Goal: Use online tool/utility: Utilize a website feature to perform a specific function

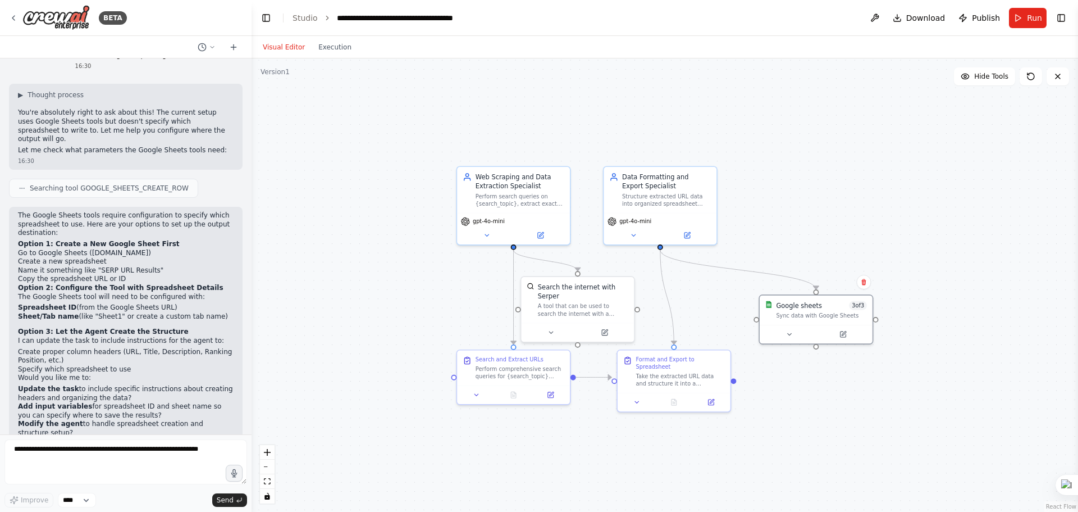
click at [44, 348] on li "Create proper column headers (URL, Title, Description, Ranking Position, etc.)" at bounding box center [126, 356] width 216 height 17
click at [35, 293] on p "The Google Sheets tool will need to be configured with:" at bounding box center [126, 297] width 216 height 9
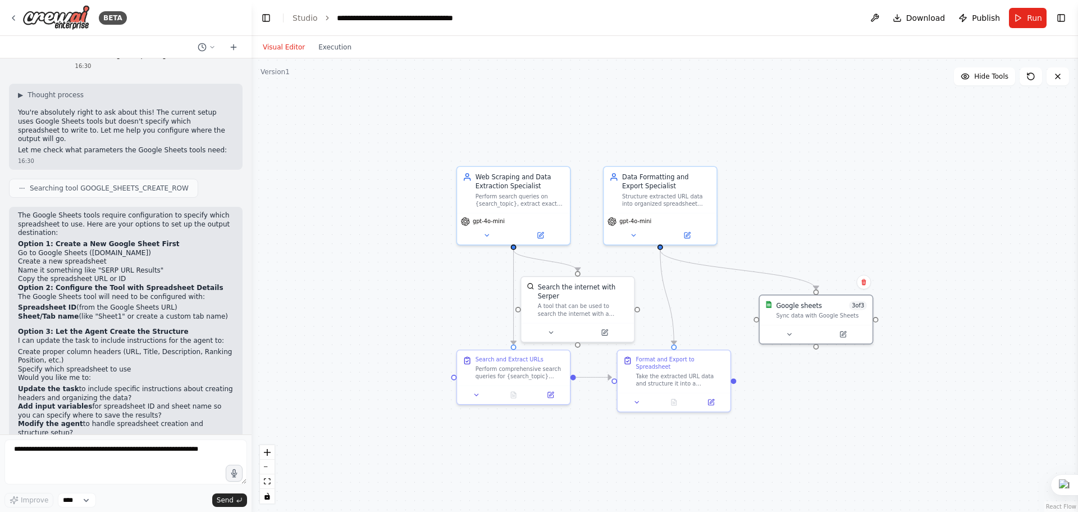
click at [110, 284] on strong "Option 2: Configure the Tool with Spreadsheet Details" at bounding box center [121, 288] width 206 height 8
click at [175, 284] on strong "Option 2: Configure the Tool with Spreadsheet Details" at bounding box center [121, 288] width 206 height 8
click at [855, 321] on div "Google sheets 3 of 3 Sync data with Google Sheets" at bounding box center [816, 307] width 113 height 29
click at [1063, 10] on button "Toggle Right Sidebar" at bounding box center [1062, 18] width 16 height 16
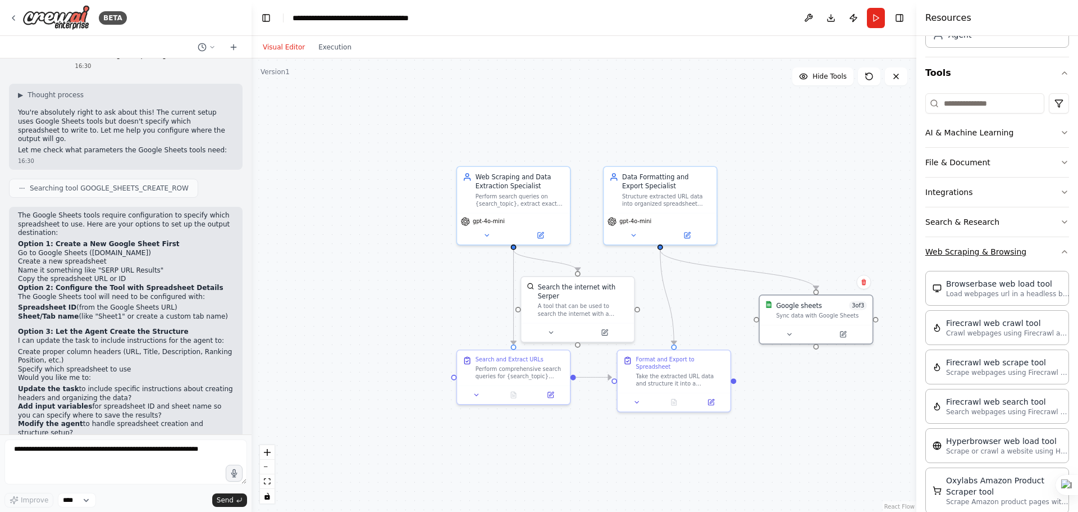
scroll to position [84, 0]
click at [974, 194] on button "Integrations" at bounding box center [998, 192] width 144 height 29
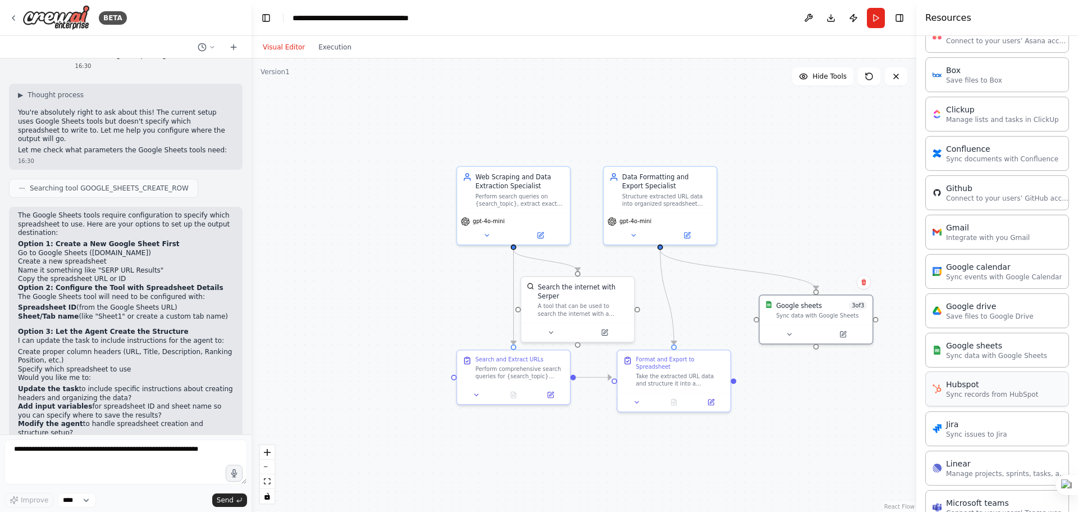
scroll to position [299, 0]
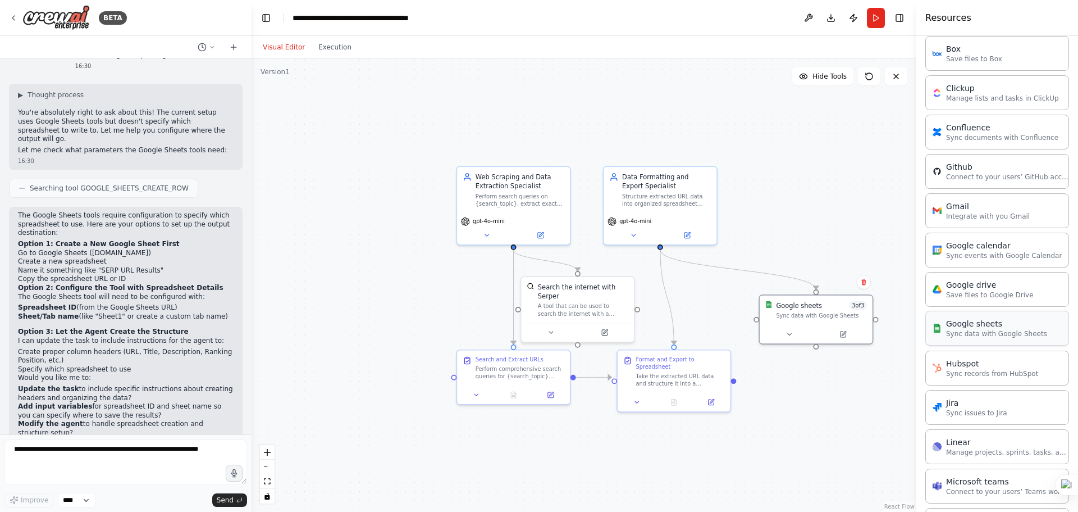
click at [985, 335] on p "Sync data with Google Sheets" at bounding box center [996, 333] width 101 height 9
drag, startPoint x: 816, startPoint y: 349, endPoint x: 862, endPoint y: 378, distance: 54.5
click at [862, 378] on div "Web Scraping and Data Extraction Specialist Perform search queries on {search_t…" at bounding box center [682, 305] width 543 height 370
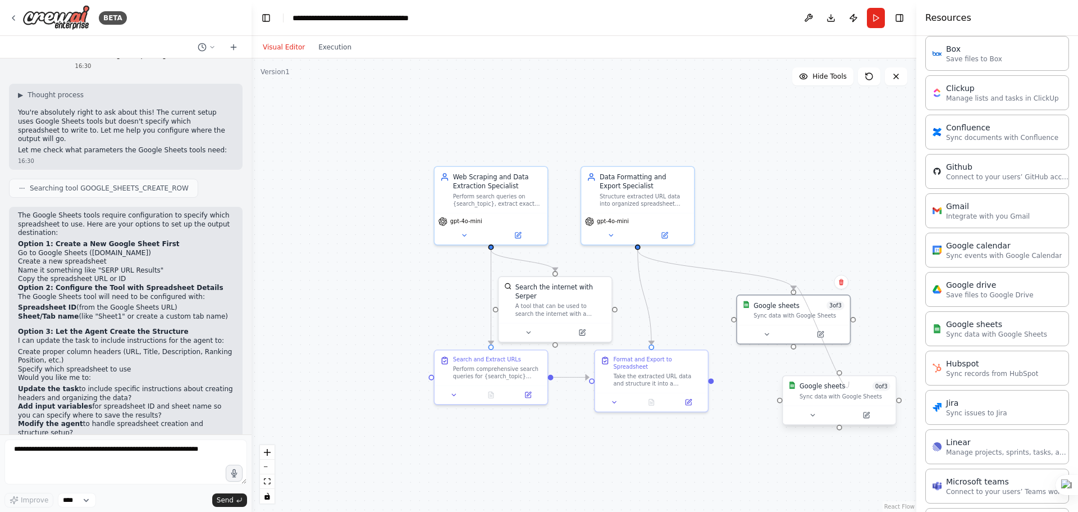
drag, startPoint x: 877, startPoint y: 318, endPoint x: 849, endPoint y: 381, distance: 68.7
click at [849, 381] on div "Web Scraping and Data Extraction Specialist Perform search queries on {search_t…" at bounding box center [659, 305] width 543 height 370
drag, startPoint x: 794, startPoint y: 347, endPoint x: 831, endPoint y: 397, distance: 62.2
click at [831, 397] on div "Web Scraping and Data Extraction Specialist Perform search queries on {search_t…" at bounding box center [659, 305] width 543 height 370
click at [843, 403] on div "Google sheets 0 of 3 Sync data with Google Sheets" at bounding box center [840, 390] width 113 height 29
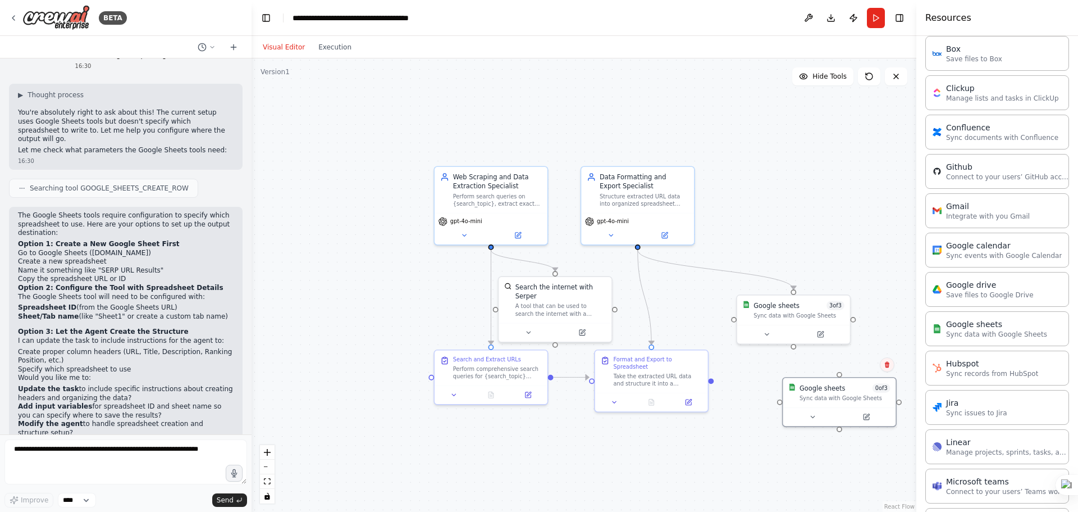
click at [889, 366] on icon at bounding box center [887, 365] width 4 height 6
click at [859, 363] on button "Confirm" at bounding box center [856, 364] width 40 height 13
click at [832, 335] on button at bounding box center [821, 332] width 52 height 11
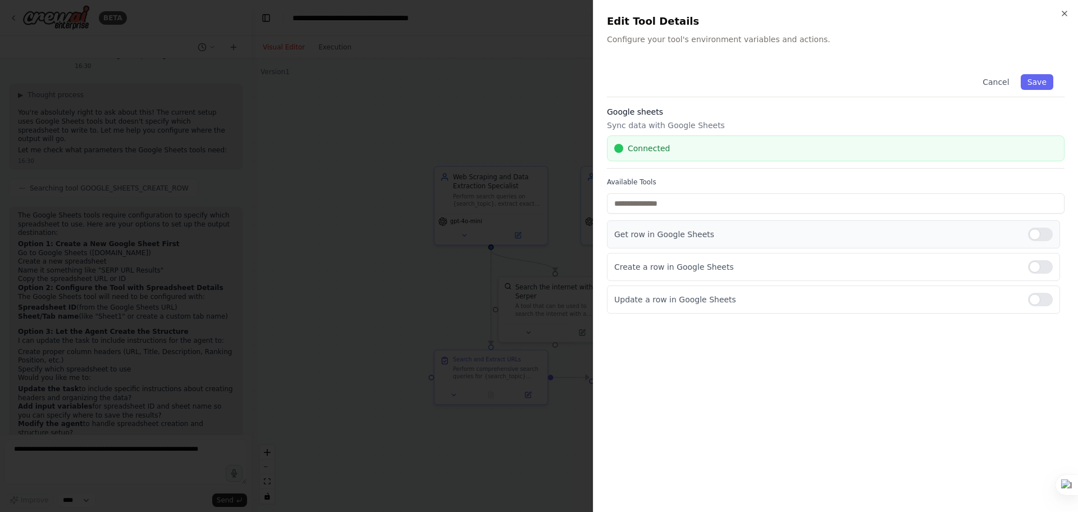
click at [766, 228] on div "Get row in Google Sheets" at bounding box center [833, 234] width 453 height 28
click at [654, 299] on p "Update a row in Google Sheets" at bounding box center [817, 299] width 405 height 11
click at [1065, 12] on icon "button" at bounding box center [1064, 13] width 9 height 9
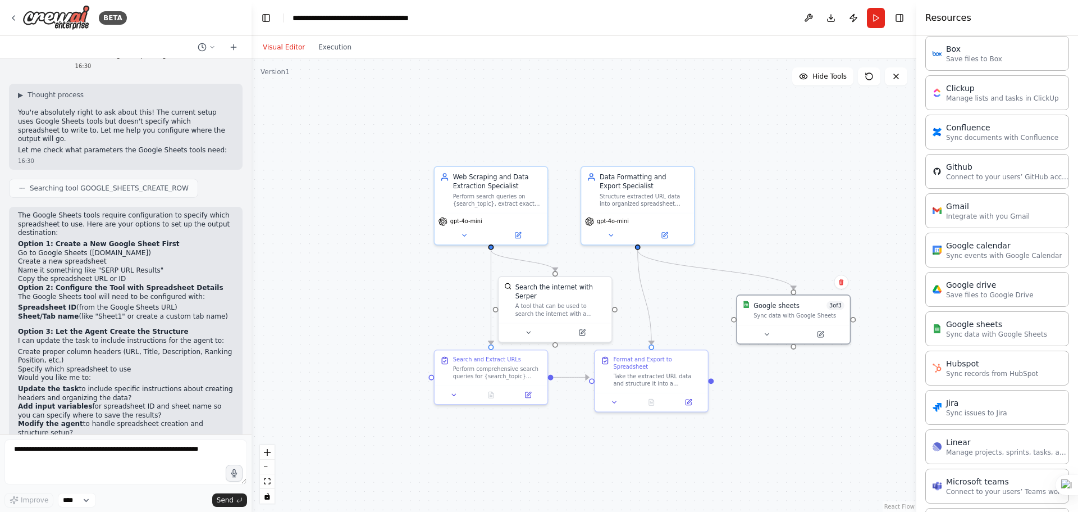
click at [35, 336] on p "I can update the task to include instructions for the agent to:" at bounding box center [126, 340] width 216 height 9
drag, startPoint x: 35, startPoint y: 288, endPoint x: 127, endPoint y: 293, distance: 92.3
click at [127, 293] on div "The Google Sheets tools require configuration to specify which spreadsheet to u…" at bounding box center [126, 337] width 216 height 252
click at [186, 336] on p "I can update the task to include instructions for the agent to:" at bounding box center [126, 340] width 216 height 9
click at [59, 293] on p "The Google Sheets tool will need to be configured with:" at bounding box center [126, 297] width 216 height 9
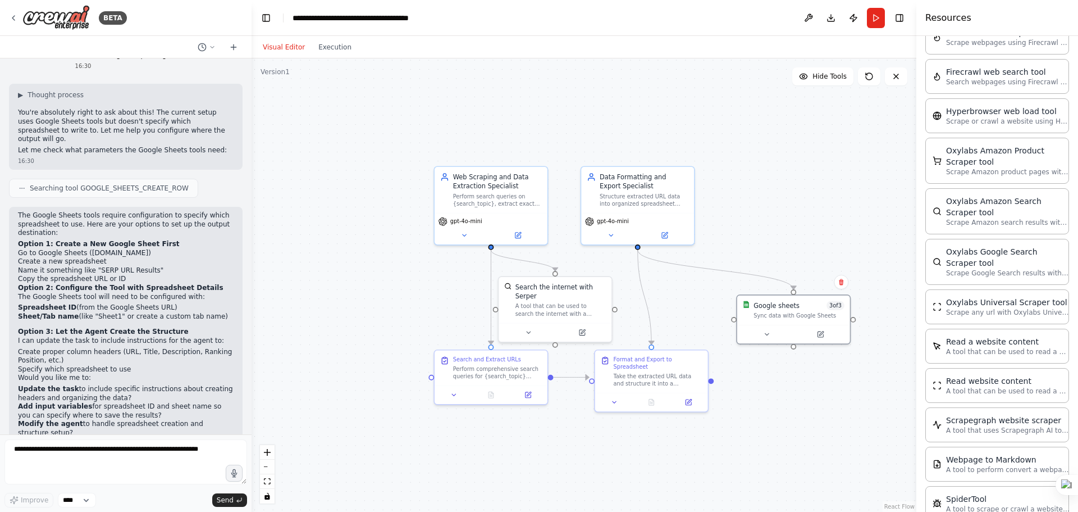
scroll to position [1207, 0]
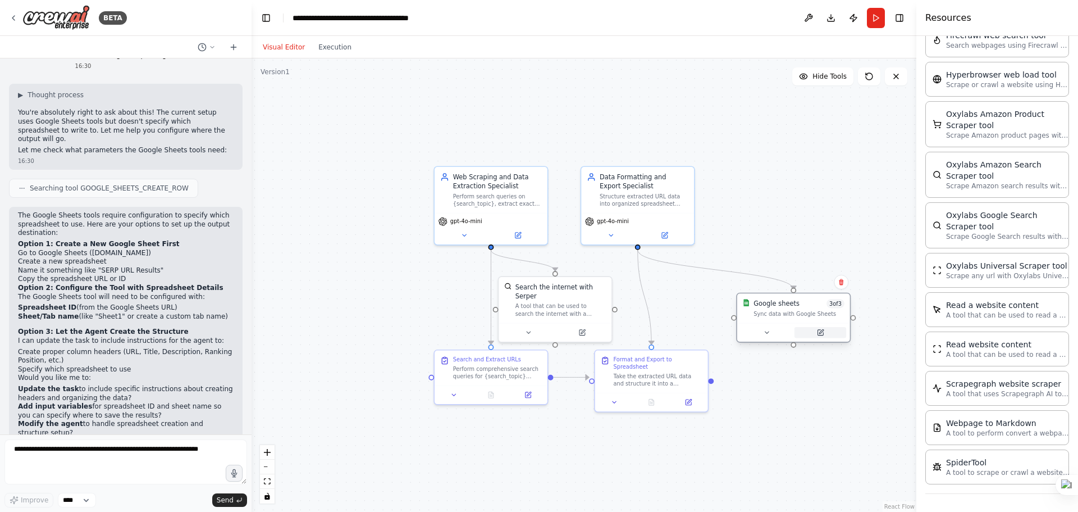
click at [817, 329] on icon at bounding box center [820, 332] width 7 height 7
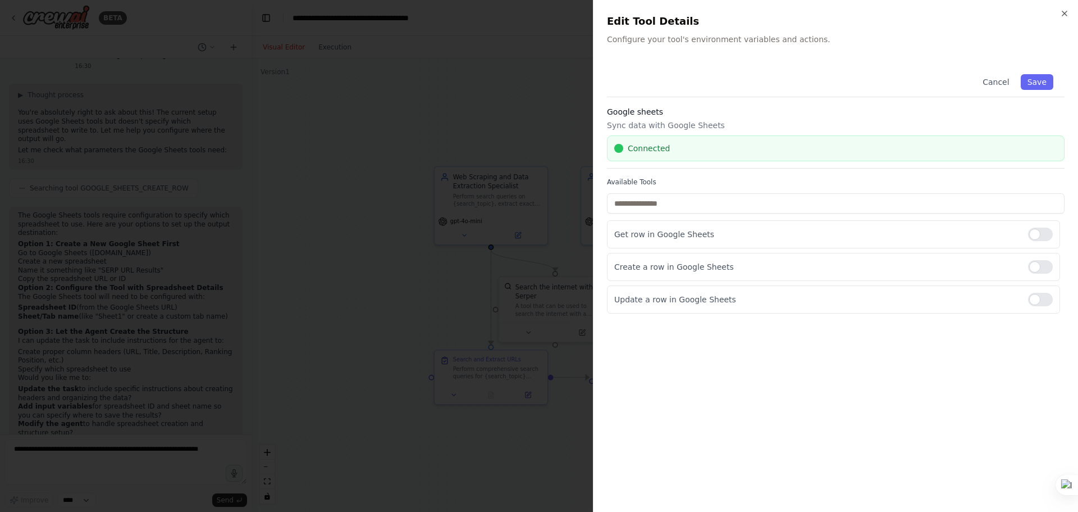
click at [671, 125] on p "Sync data with Google Sheets" at bounding box center [836, 125] width 458 height 11
click at [1063, 11] on icon "button" at bounding box center [1064, 13] width 9 height 9
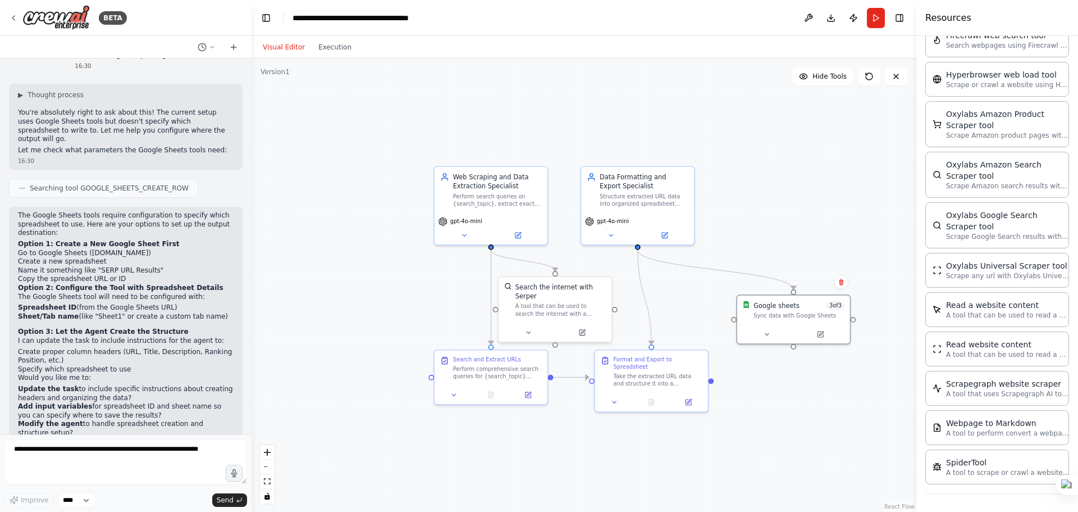
click at [24, 293] on p "The Google Sheets tool will need to be configured with:" at bounding box center [126, 297] width 216 height 9
drag, startPoint x: 120, startPoint y: 226, endPoint x: 15, endPoint y: 200, distance: 108.7
click at [15, 207] on div "The Google Sheets tools require configuration to specify which spreadsheet to u…" at bounding box center [126, 343] width 234 height 272
click at [83, 266] on li "Name it something like "SERP URL Results"" at bounding box center [126, 270] width 216 height 9
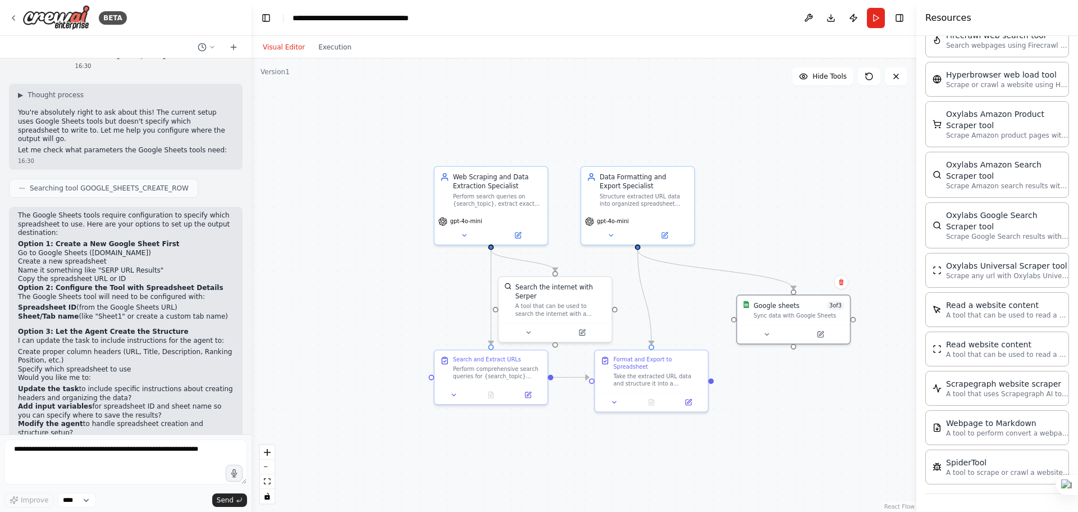
click at [26, 385] on strong "Update the task" at bounding box center [48, 389] width 61 height 8
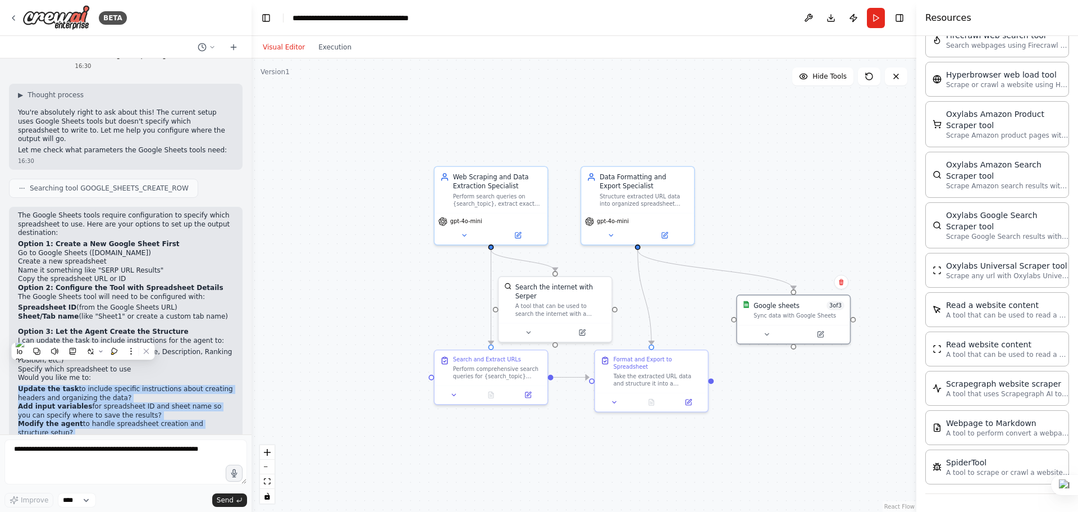
drag, startPoint x: 26, startPoint y: 334, endPoint x: 88, endPoint y: 408, distance: 96.2
click at [88, 408] on div "The Google Sheets tools require configuration to specify which spreadsheet to u…" at bounding box center [126, 337] width 216 height 252
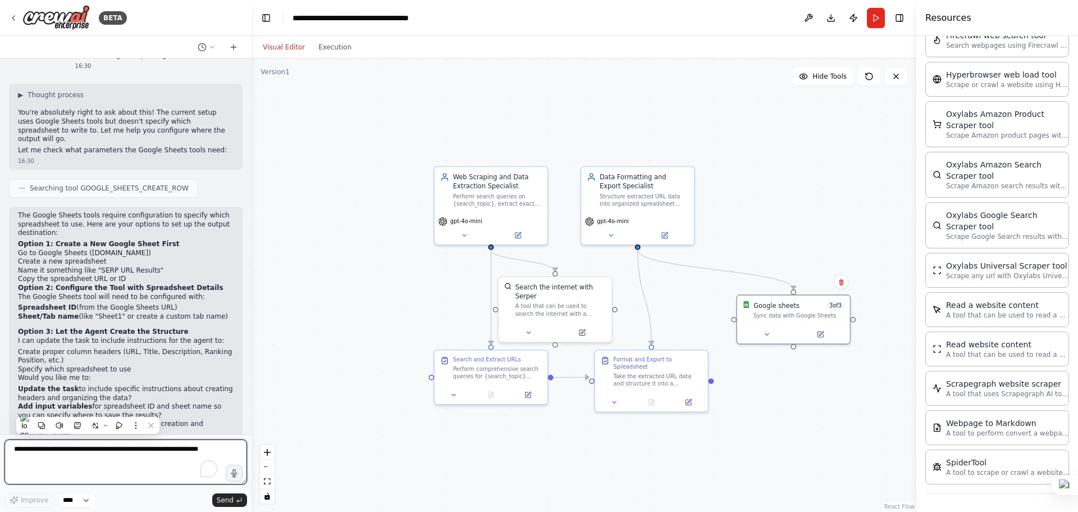
click at [57, 458] on textarea "To enrich screen reader interactions, please activate Accessibility in Grammarl…" at bounding box center [125, 461] width 243 height 45
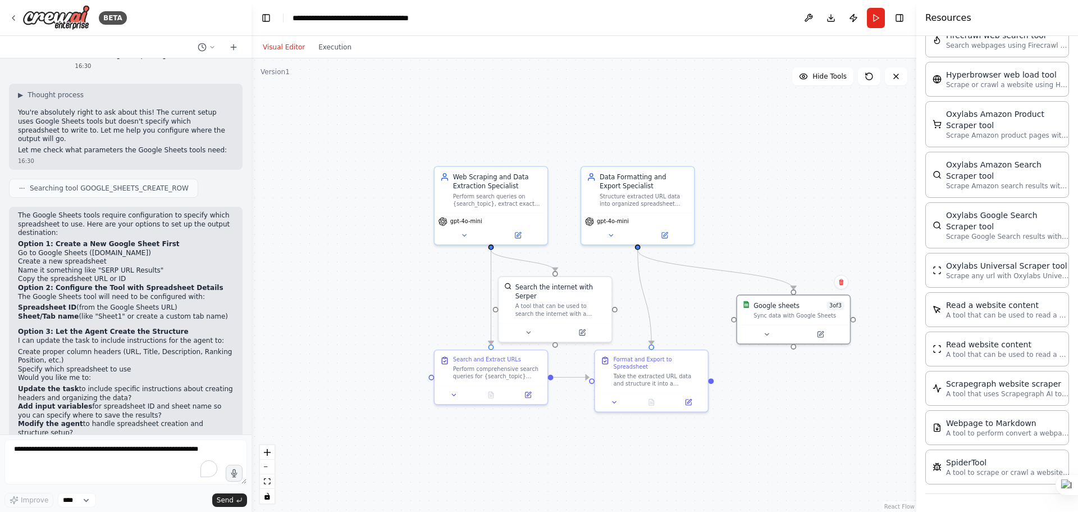
click at [20, 327] on strong "Option 3: Let the Agent Create the Structure" at bounding box center [103, 331] width 171 height 8
drag, startPoint x: 20, startPoint y: 281, endPoint x: 153, endPoint y: 279, distance: 133.1
click at [153, 327] on strong "Option 3: Let the Agent Create the Structure" at bounding box center [103, 331] width 171 height 8
copy strong "Option 3: Let the Agent Create the Structure"
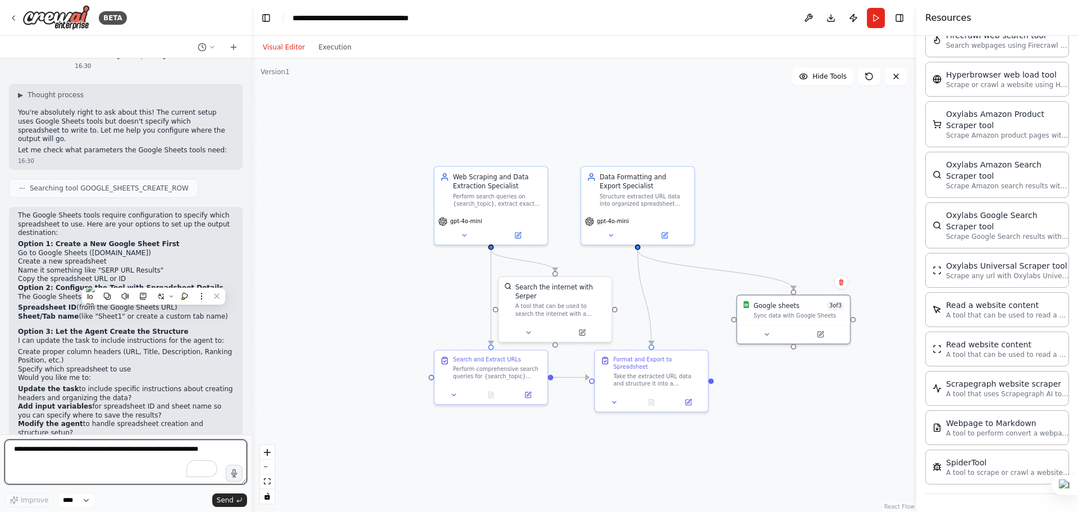
click at [60, 454] on textarea "To enrich screen reader interactions, please activate Accessibility in Grammarl…" at bounding box center [125, 461] width 243 height 45
paste textarea "**********"
type textarea "**********"
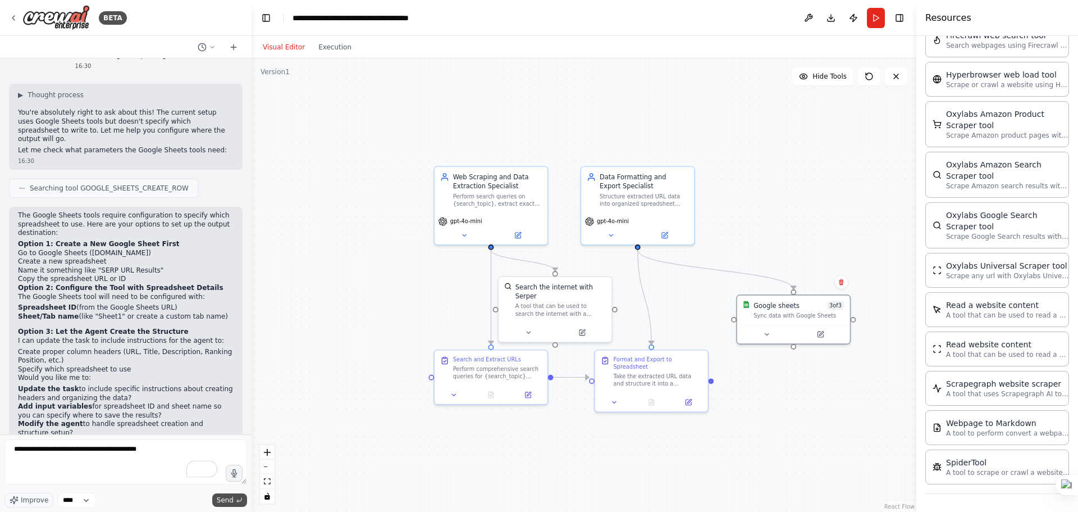
click at [226, 500] on span "Send" at bounding box center [225, 499] width 17 height 9
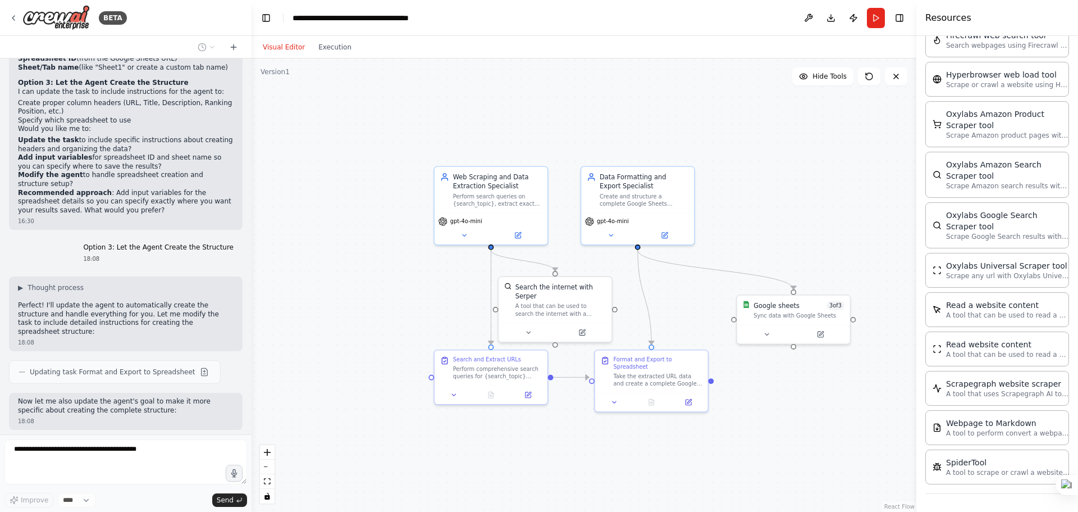
scroll to position [1435, 0]
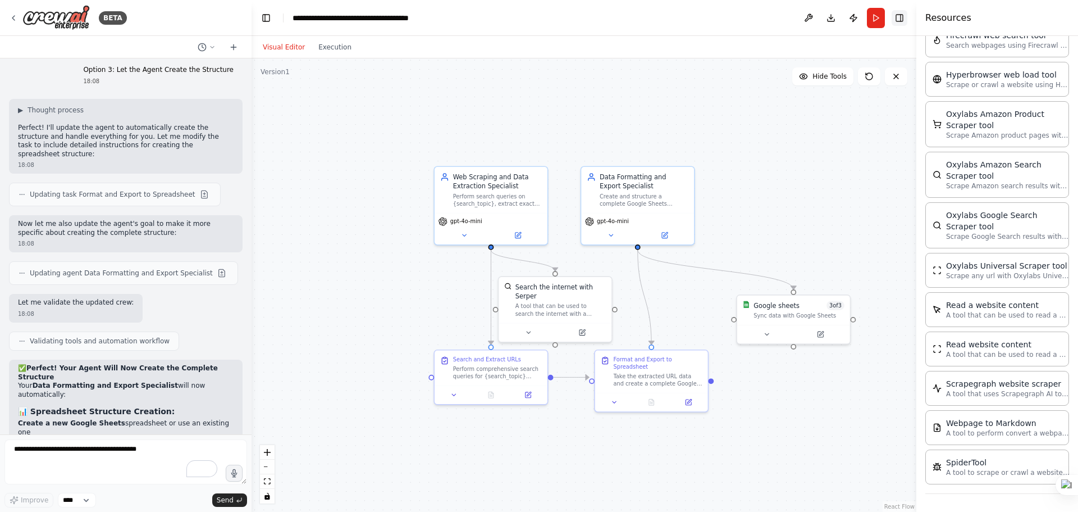
click at [899, 18] on button "Toggle Right Sidebar" at bounding box center [900, 18] width 16 height 16
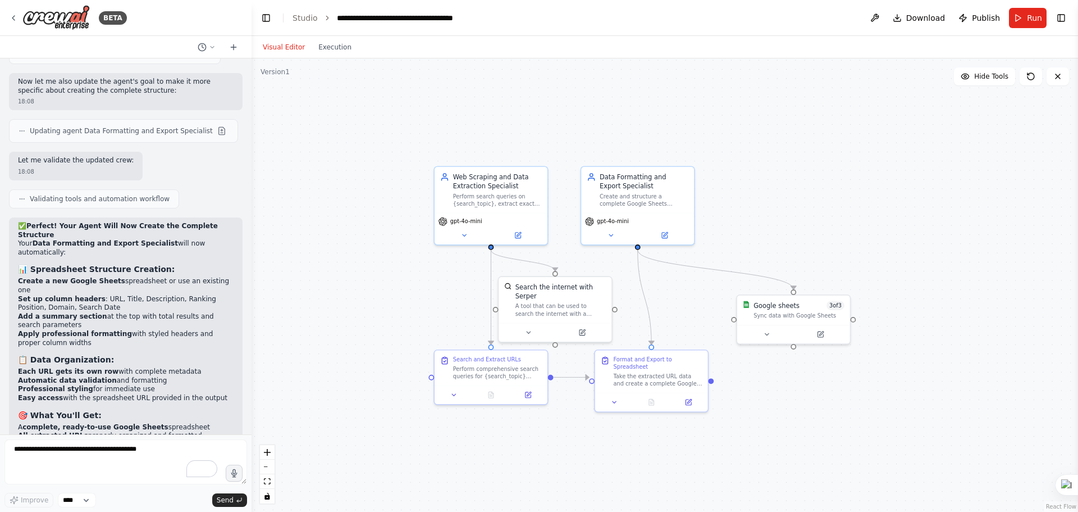
scroll to position [1737, 0]
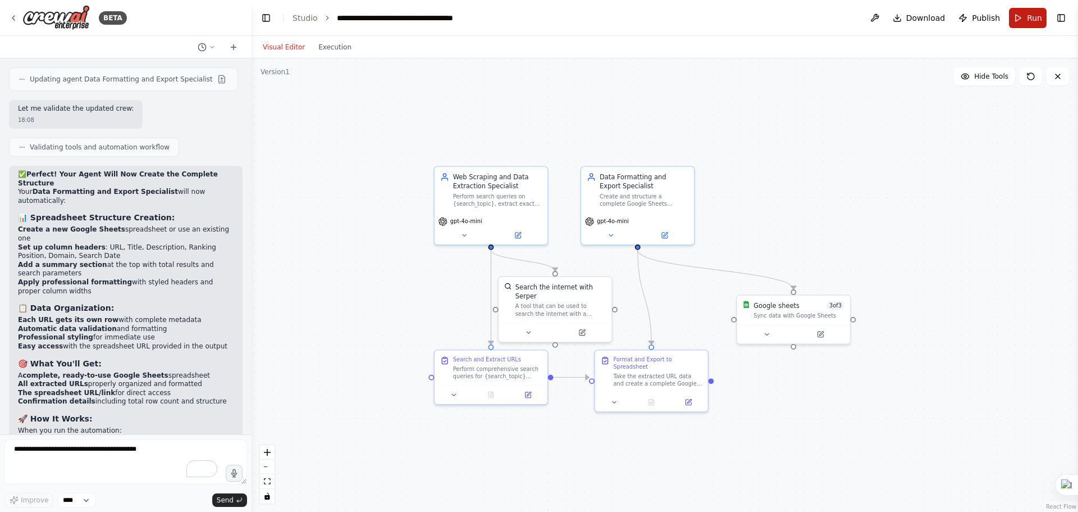
click at [1030, 23] on span "Run" at bounding box center [1034, 17] width 15 height 11
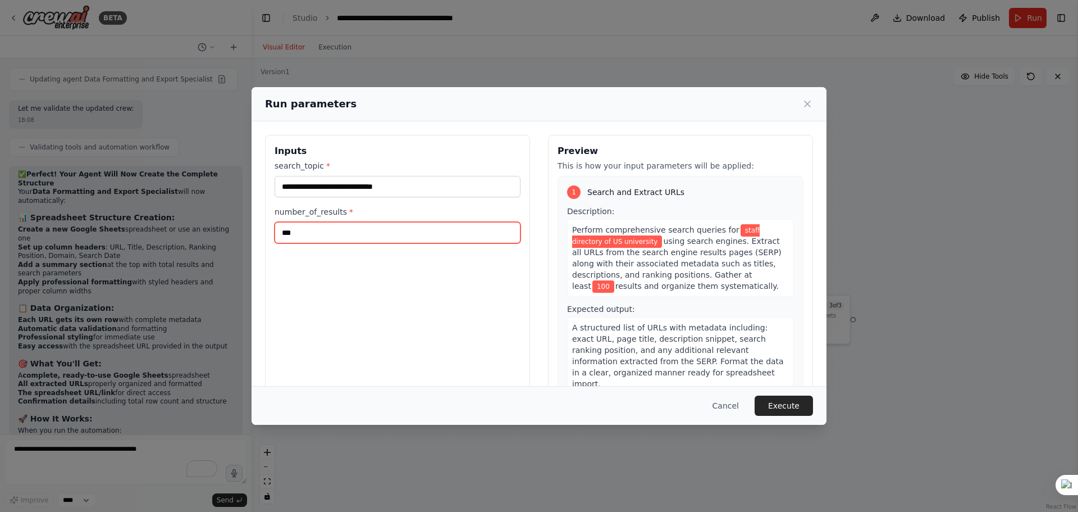
click at [334, 236] on input "***" at bounding box center [398, 232] width 246 height 21
type input "**"
click at [784, 407] on button "Execute" at bounding box center [784, 405] width 58 height 20
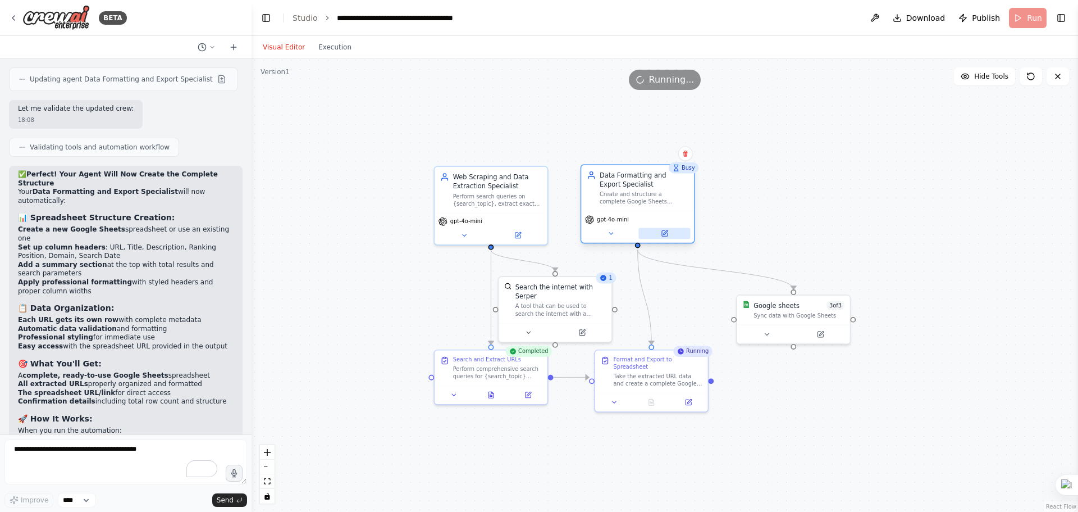
click at [661, 234] on icon at bounding box center [664, 233] width 7 height 7
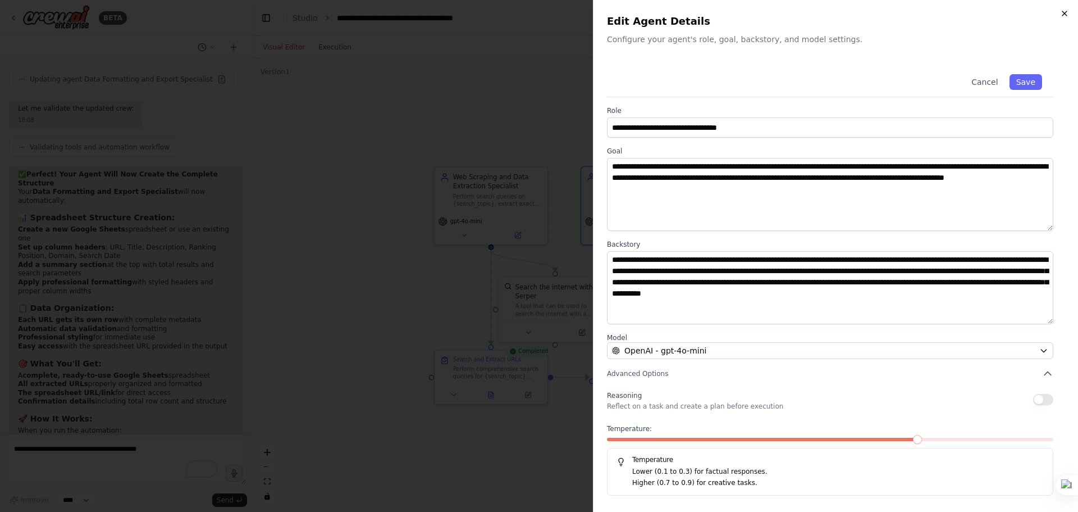
click at [1066, 11] on icon "button" at bounding box center [1064, 13] width 9 height 9
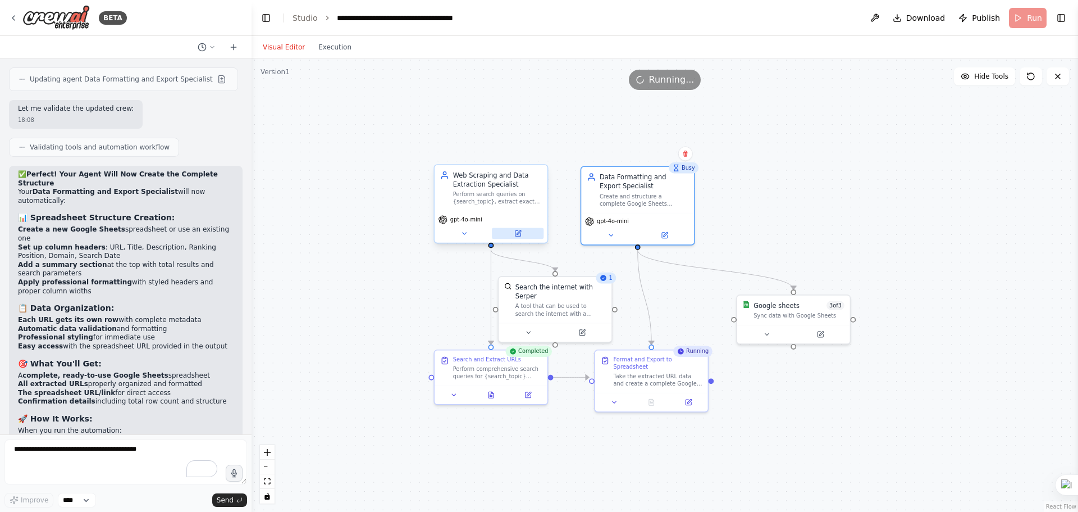
click at [520, 239] on button at bounding box center [518, 233] width 52 height 11
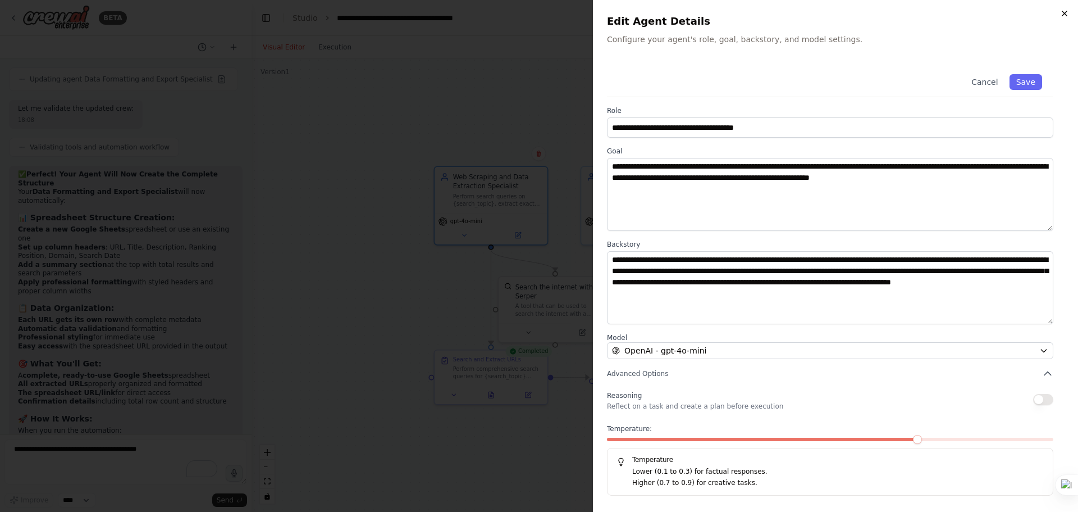
click at [1063, 15] on icon "button" at bounding box center [1064, 13] width 9 height 9
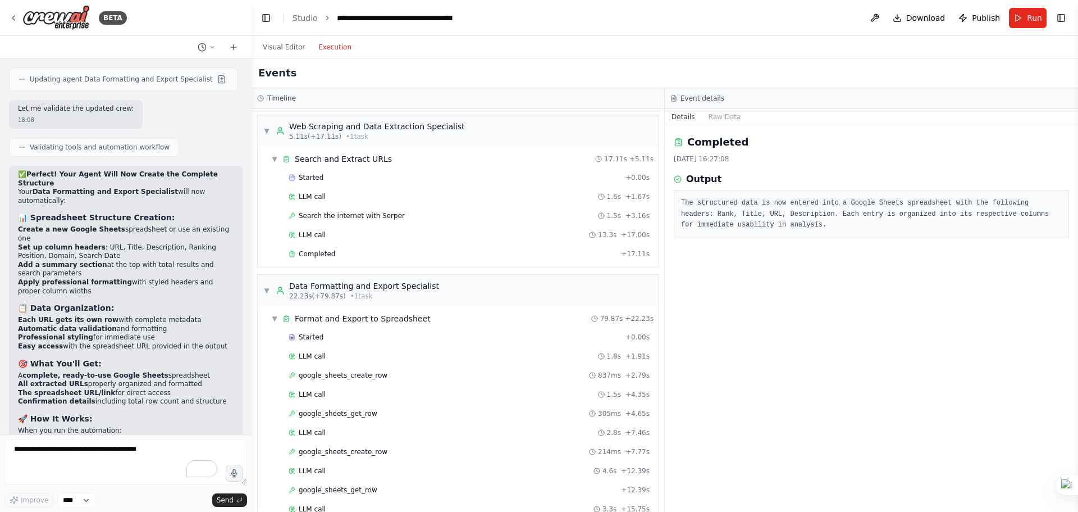
click at [330, 44] on button "Execution" at bounding box center [335, 46] width 47 height 13
click at [741, 206] on pre "The structured data is now entered into a Google Sheets spreadsheet with the fo…" at bounding box center [871, 214] width 381 height 33
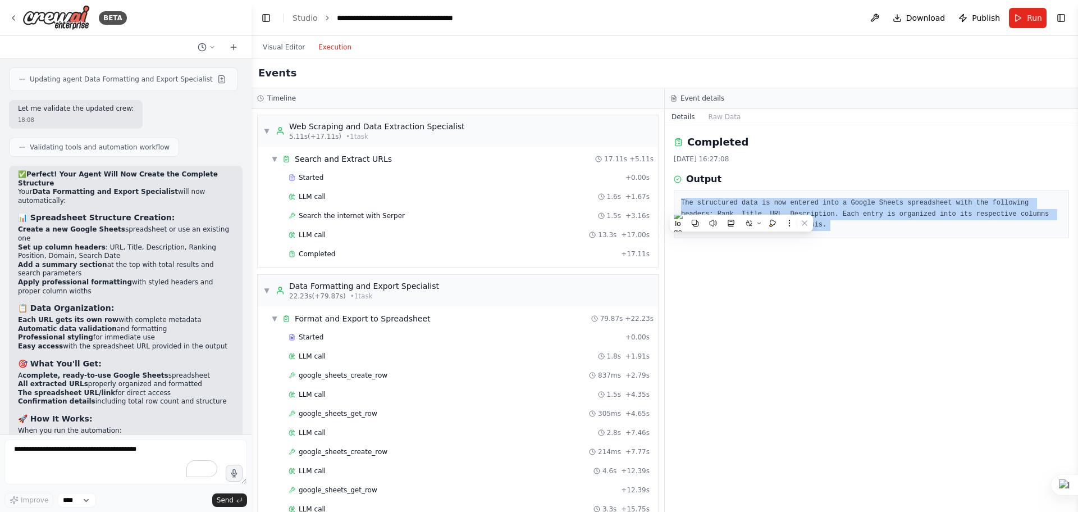
click at [741, 206] on pre "The structured data is now entered into a Google Sheets spreadsheet with the fo…" at bounding box center [871, 214] width 381 height 33
click at [910, 227] on pre "The structured data is now entered into a Google Sheets spreadsheet with the fo…" at bounding box center [871, 214] width 381 height 33
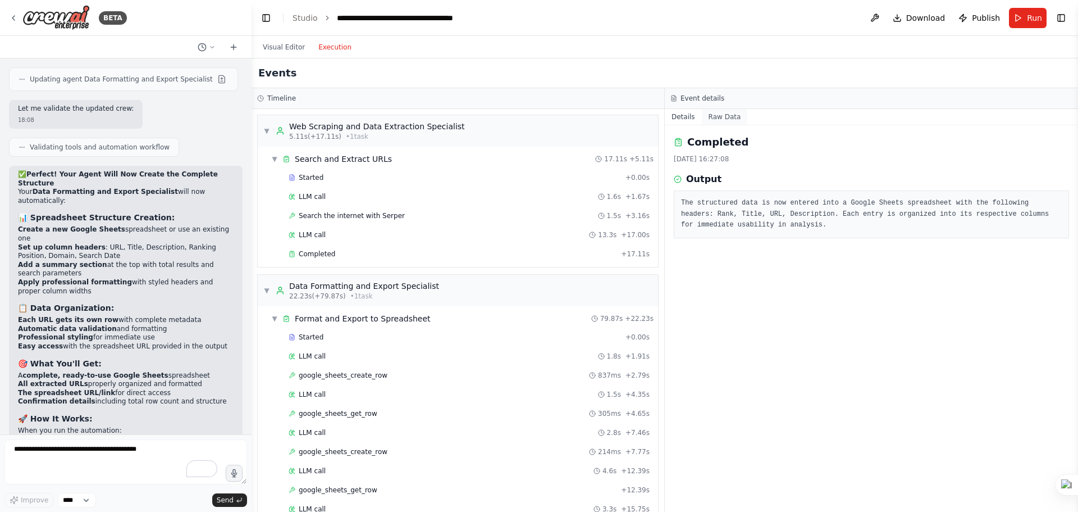
click at [727, 116] on button "Raw Data" at bounding box center [725, 117] width 46 height 16
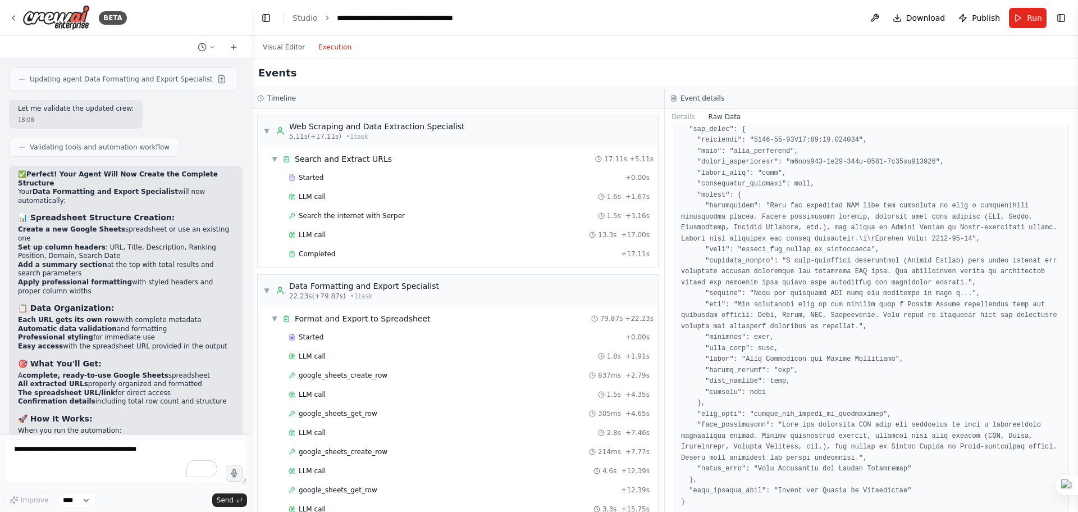
scroll to position [435, 0]
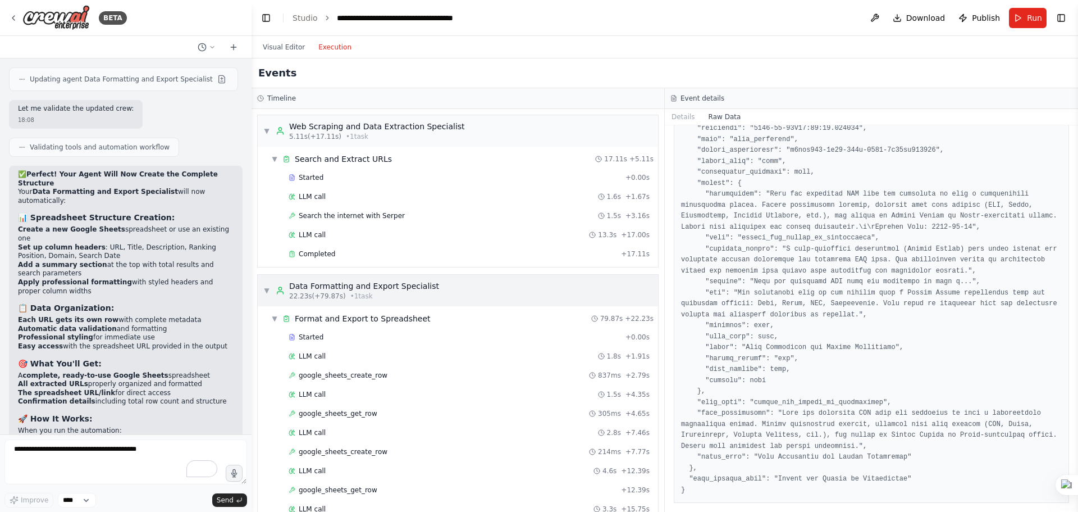
click at [408, 280] on div "Data Formatting and Export Specialist" at bounding box center [364, 285] width 150 height 11
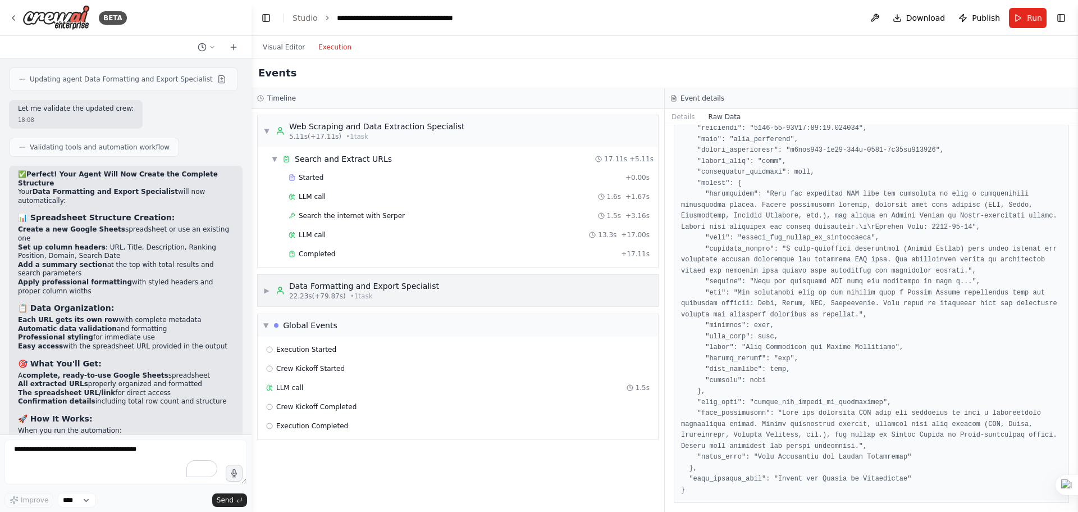
scroll to position [0, 0]
click at [295, 386] on span "LLM call" at bounding box center [289, 387] width 27 height 9
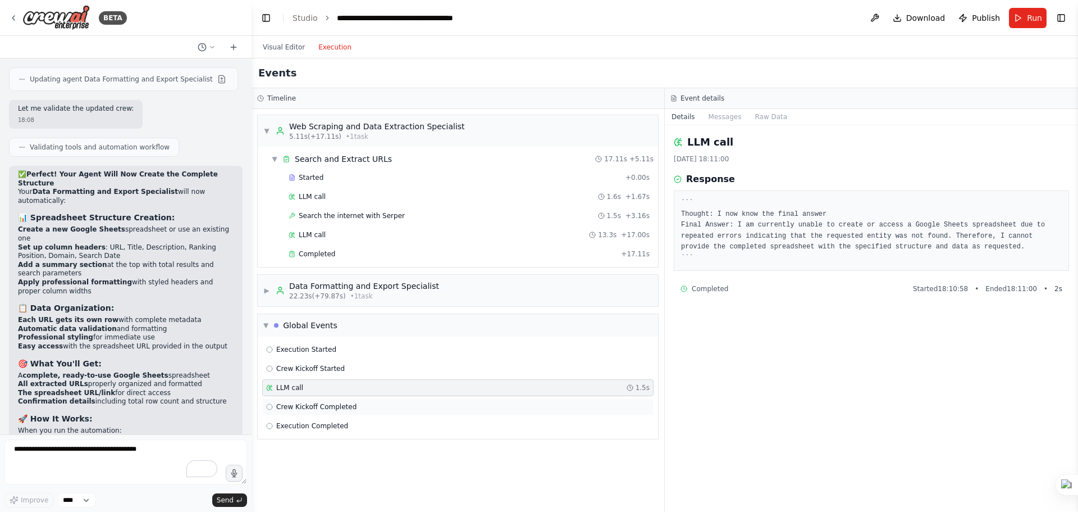
click at [295, 399] on div "Crew Kickoff Completed" at bounding box center [458, 406] width 392 height 17
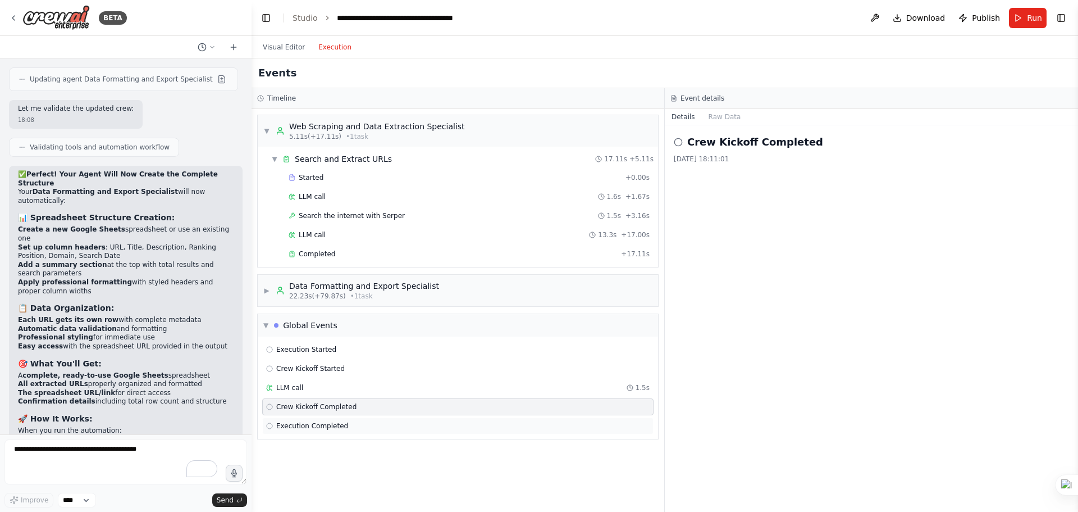
click at [291, 421] on div "Execution Completed" at bounding box center [458, 425] width 392 height 17
click at [311, 353] on span "Execution Started" at bounding box center [306, 349] width 60 height 9
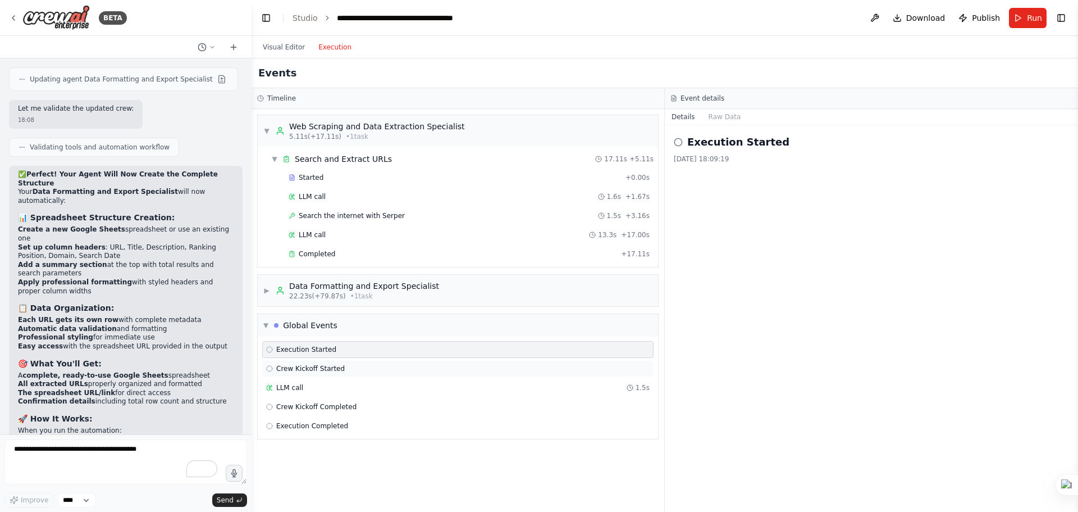
click at [308, 374] on div "Crew Kickoff Started" at bounding box center [458, 368] width 392 height 17
click at [329, 297] on span "22.23s (+79.87s)" at bounding box center [317, 296] width 57 height 9
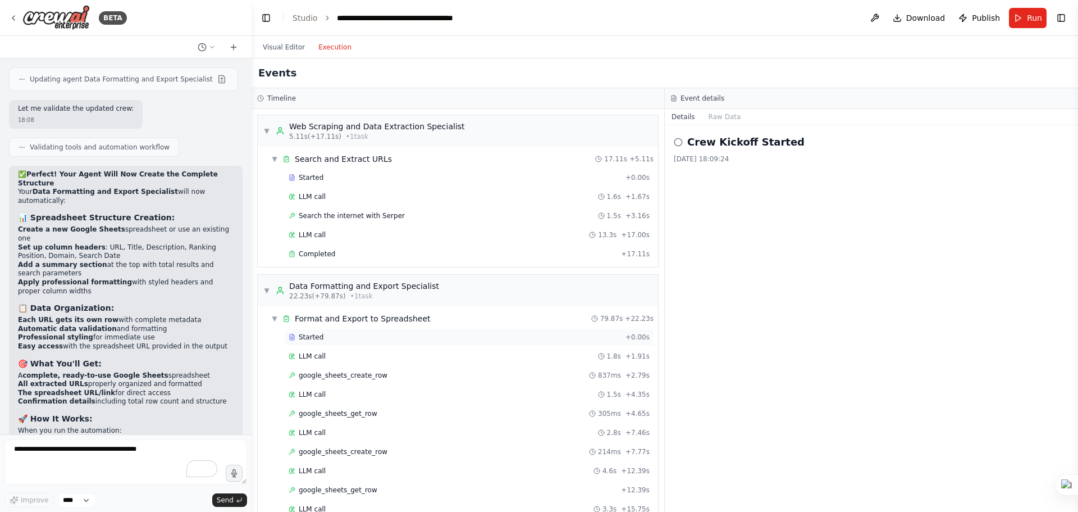
click at [315, 338] on span "Started" at bounding box center [311, 337] width 25 height 9
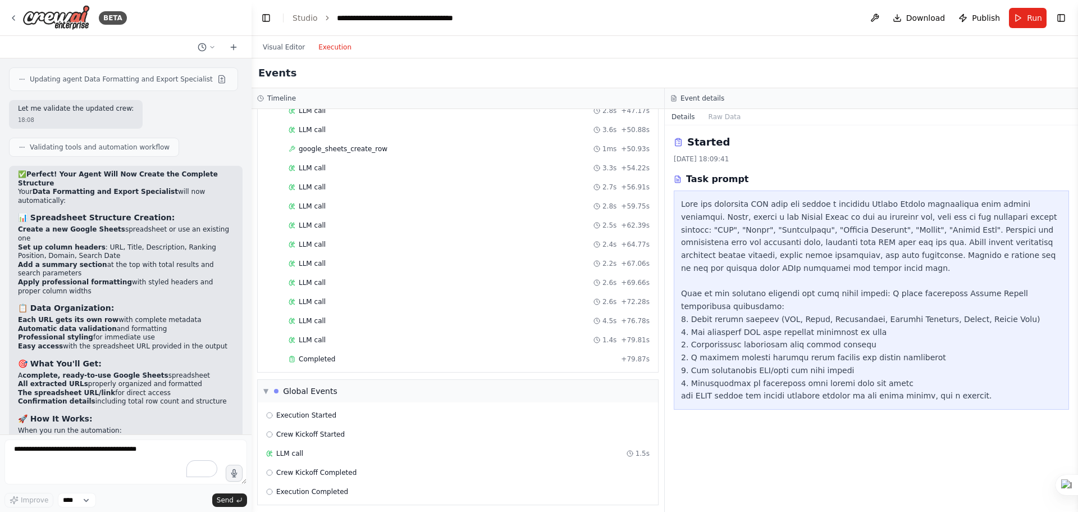
scroll to position [709, 0]
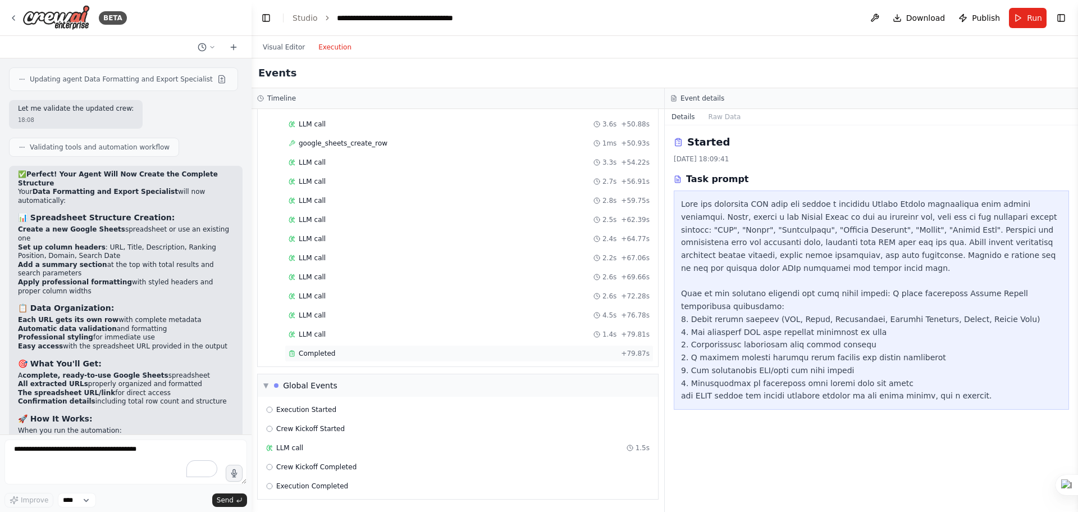
click at [314, 348] on div "Completed + 79.87s" at bounding box center [469, 353] width 369 height 17
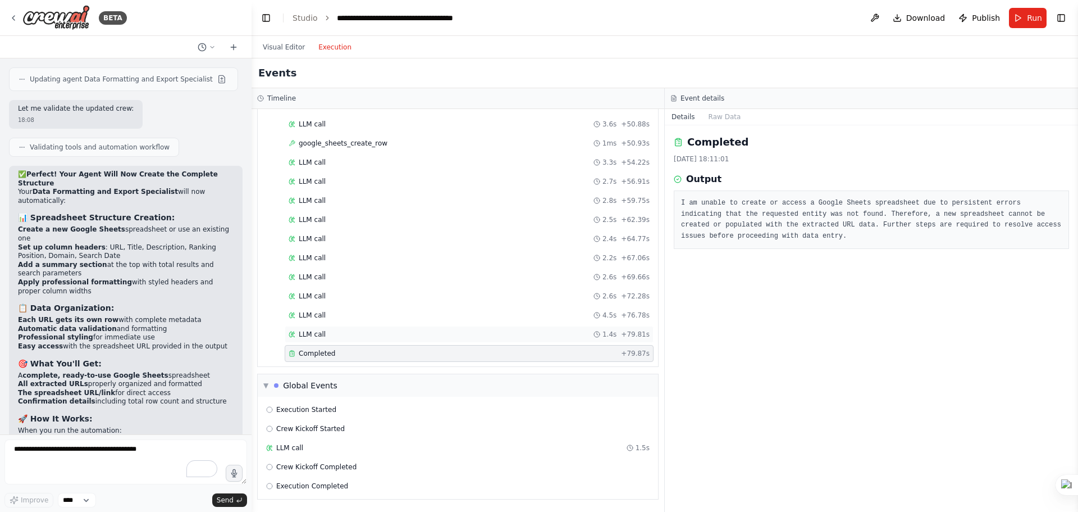
click at [315, 336] on span "LLM call" at bounding box center [312, 334] width 27 height 9
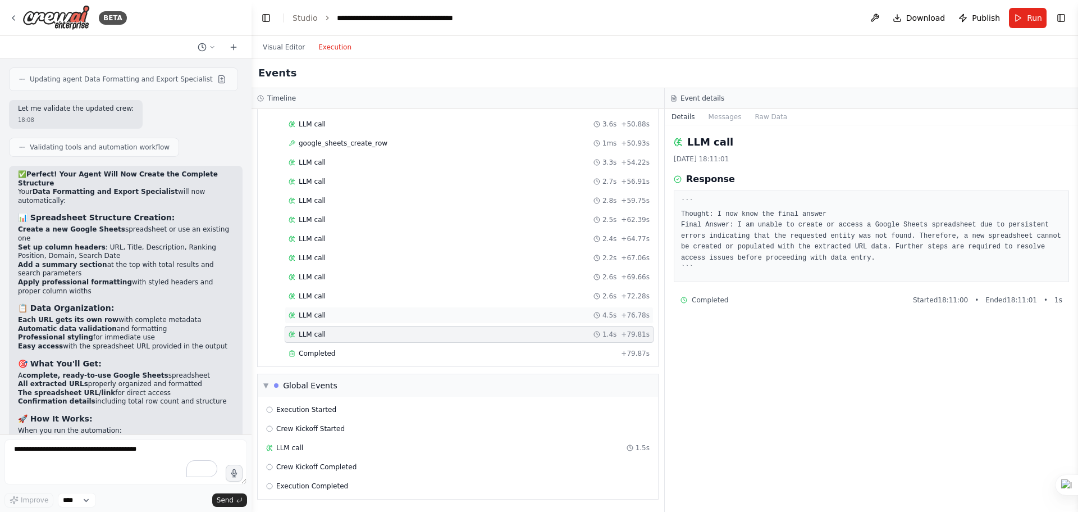
click at [311, 319] on span "LLM call" at bounding box center [312, 315] width 27 height 9
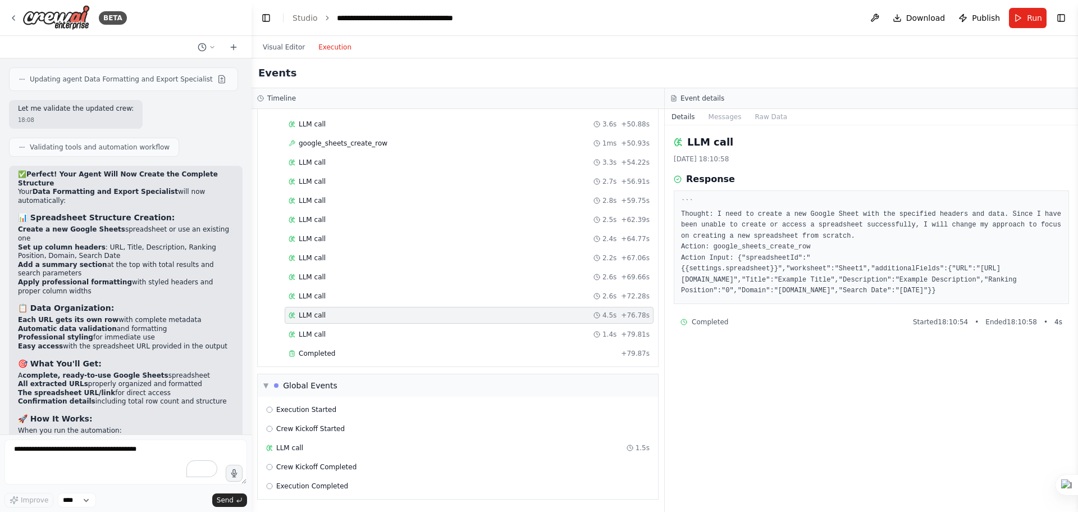
click at [314, 309] on div "LLM call 4.5s + 76.78s" at bounding box center [469, 315] width 369 height 17
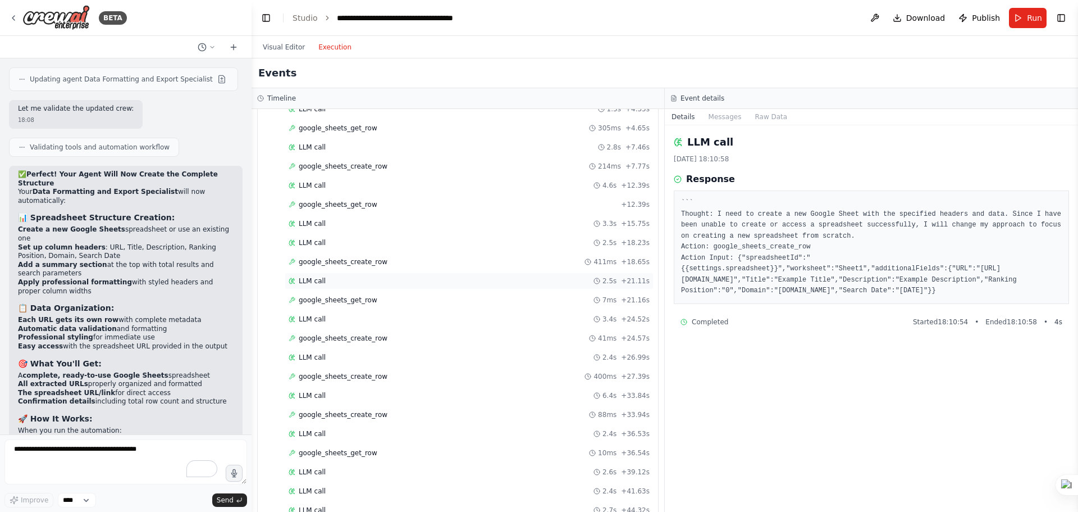
scroll to position [0, 0]
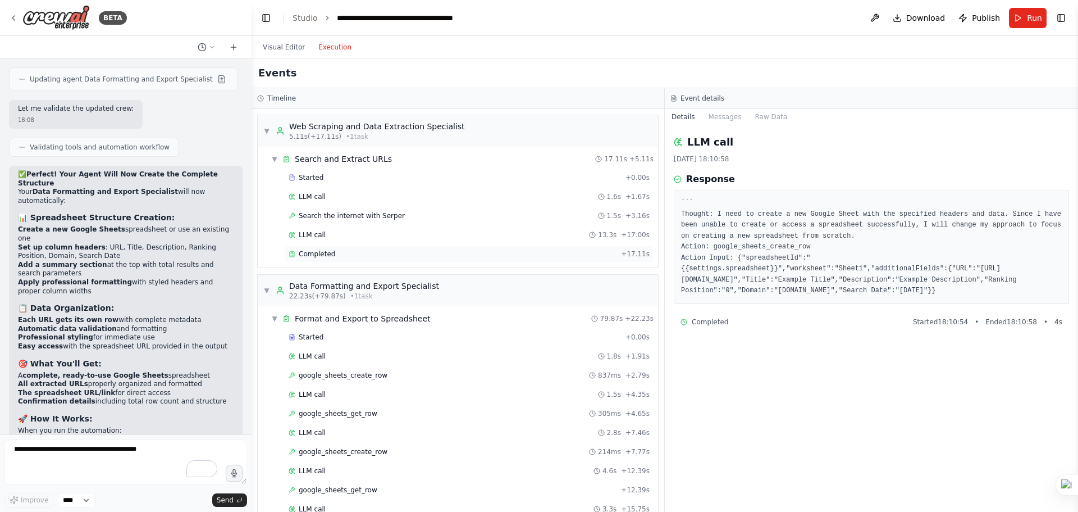
click at [355, 254] on div "Completed" at bounding box center [453, 253] width 328 height 9
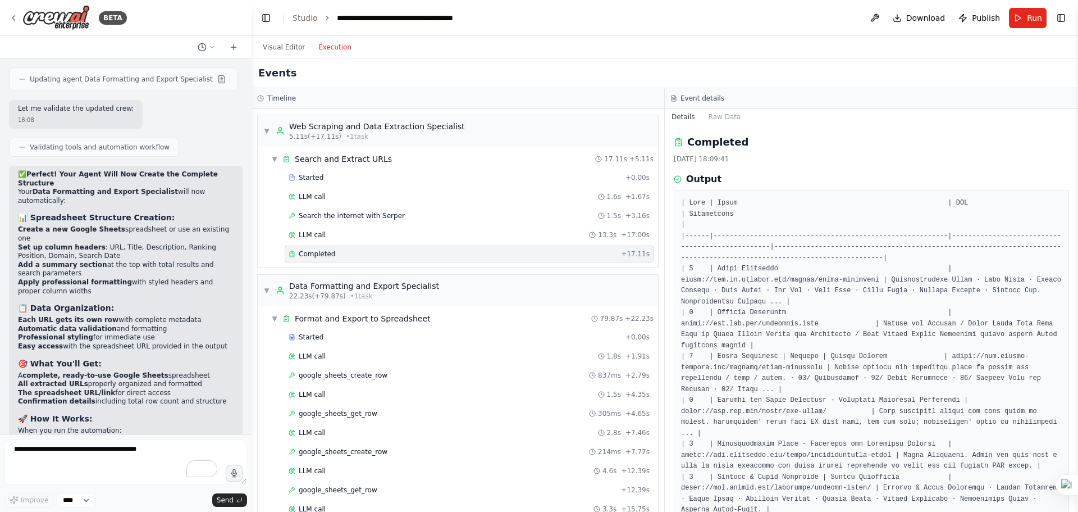
click at [708, 201] on pre at bounding box center [871, 417] width 381 height 438
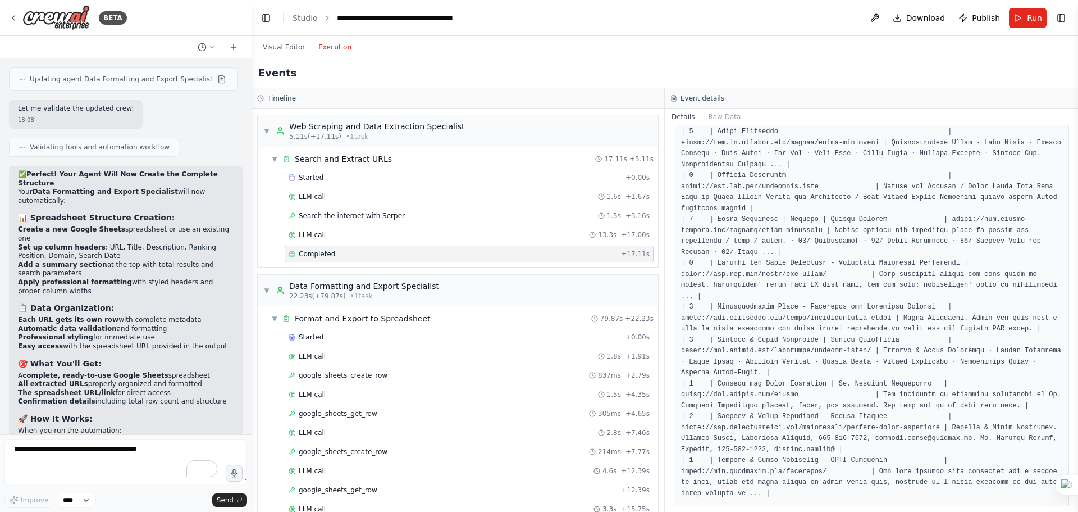
scroll to position [139, 0]
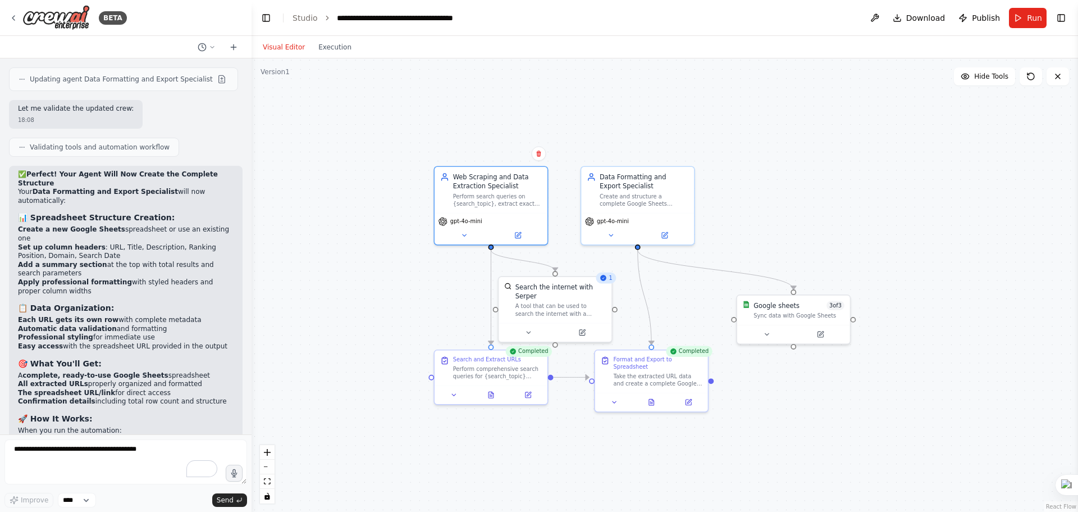
click at [282, 49] on button "Visual Editor" at bounding box center [284, 46] width 56 height 13
click at [584, 327] on icon at bounding box center [582, 330] width 7 height 7
click at [531, 395] on icon at bounding box center [528, 392] width 7 height 7
click at [495, 402] on div "Search and Extract URLs Perform comprehensive search queries for {search_topic}…" at bounding box center [491, 376] width 115 height 56
click at [490, 399] on div at bounding box center [491, 392] width 113 height 19
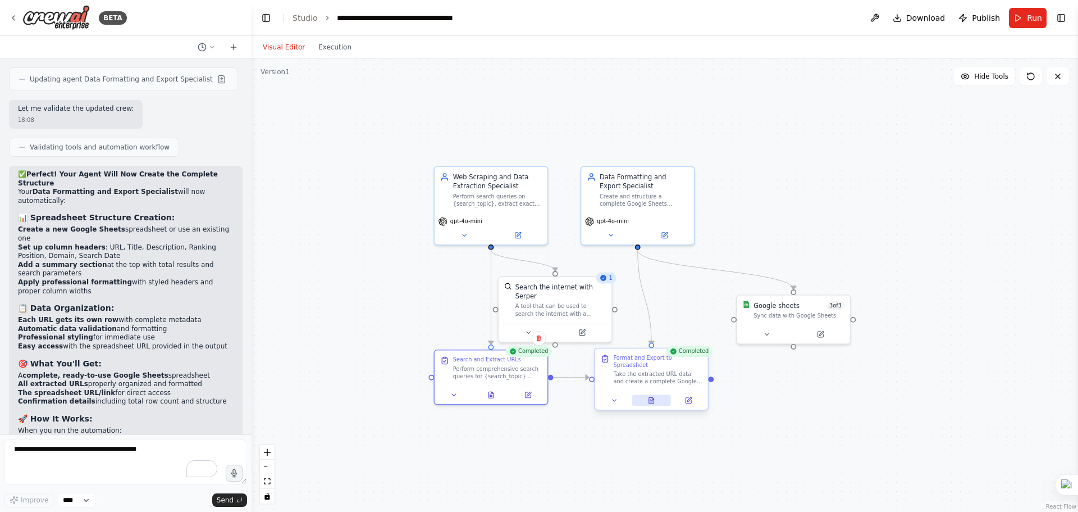
click at [652, 395] on button at bounding box center [651, 400] width 39 height 11
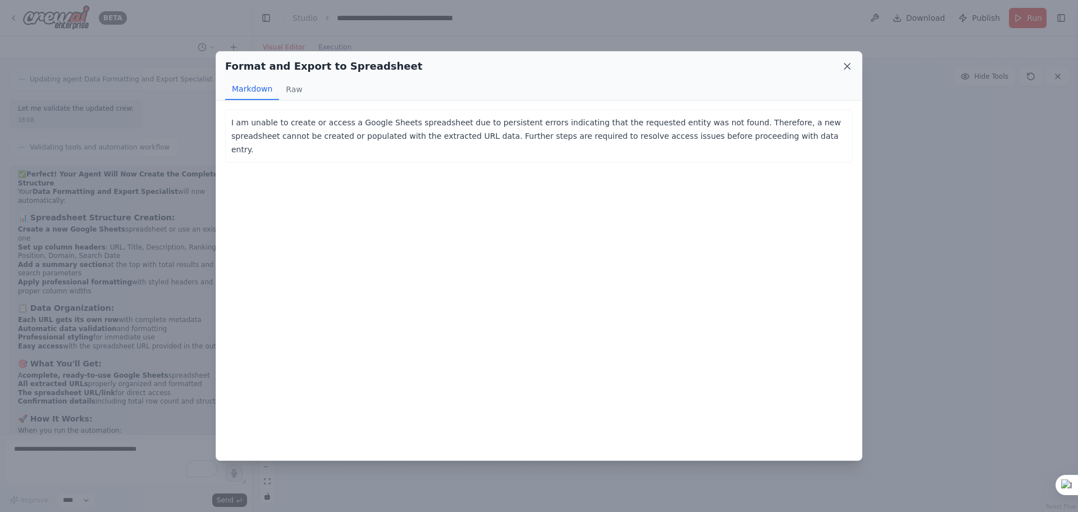
click at [851, 63] on icon at bounding box center [847, 66] width 11 height 11
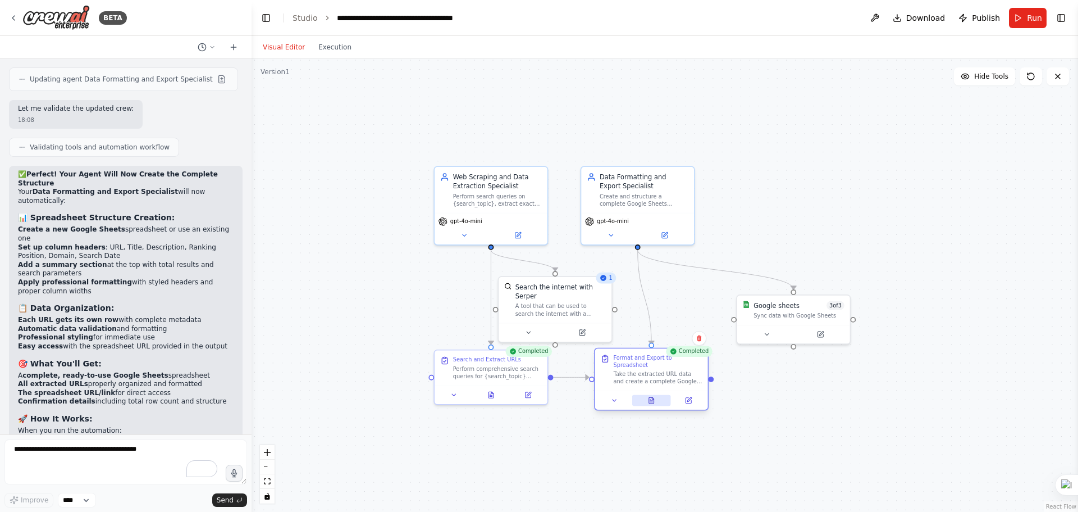
click at [652, 397] on icon at bounding box center [651, 400] width 5 height 6
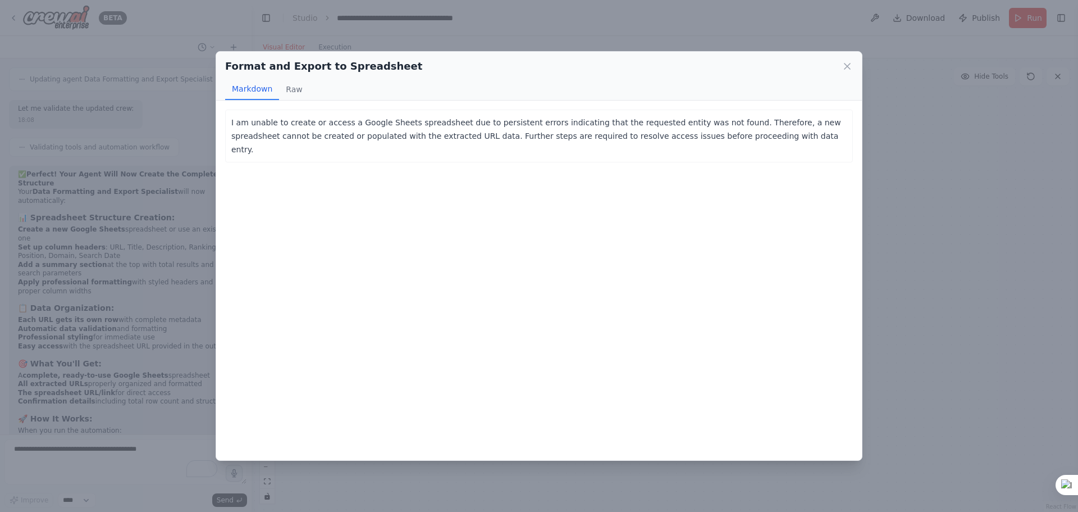
click at [845, 60] on div "Format and Export to Spreadsheet" at bounding box center [539, 66] width 628 height 16
click at [848, 66] on icon at bounding box center [848, 66] width 6 height 6
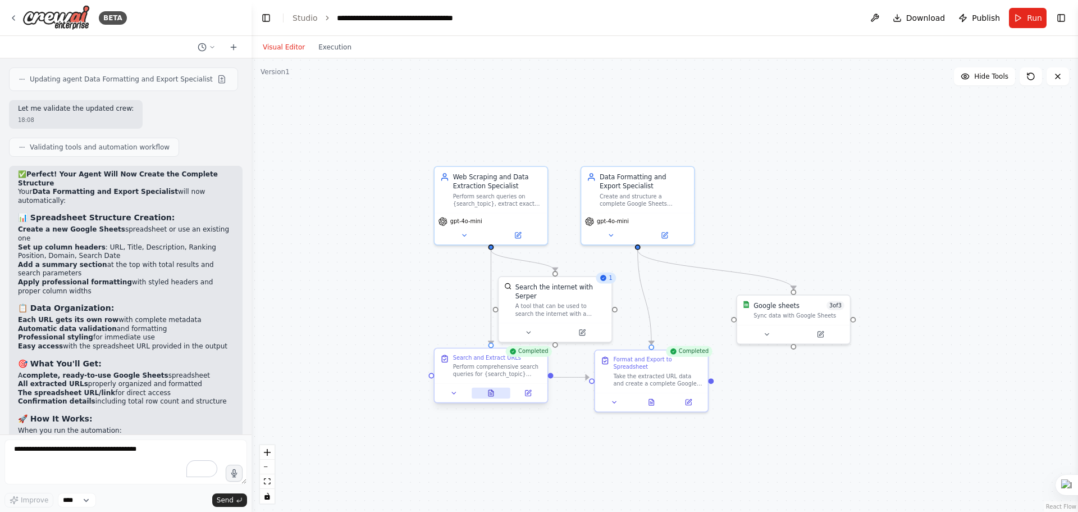
click at [496, 389] on button at bounding box center [491, 393] width 39 height 11
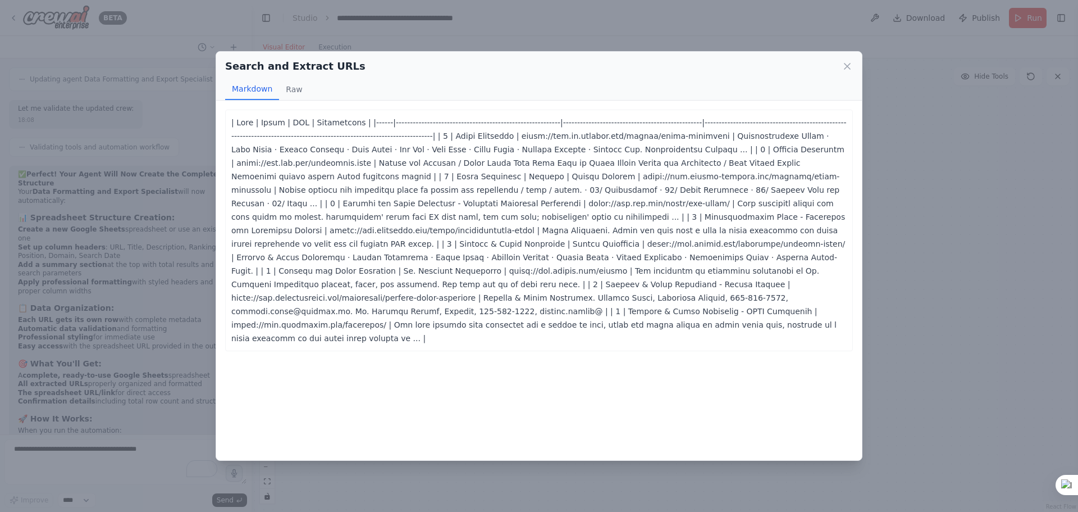
click at [541, 220] on p at bounding box center [539, 230] width 616 height 229
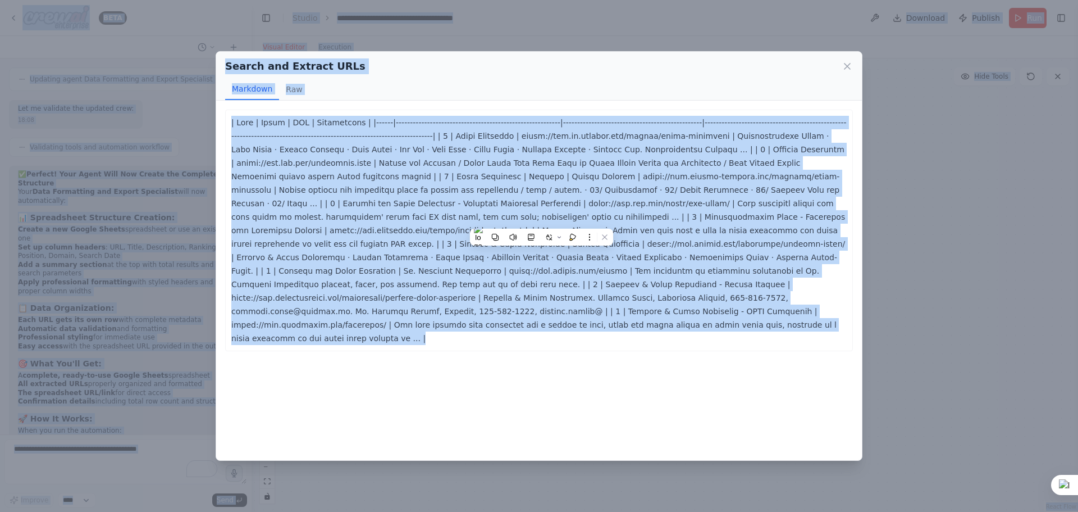
copy body "LORE Ips dol si AM conse adipiscinge se doe temporin utl etdo magnaaliqua. Enim…"
click at [541, 220] on p at bounding box center [539, 230] width 616 height 229
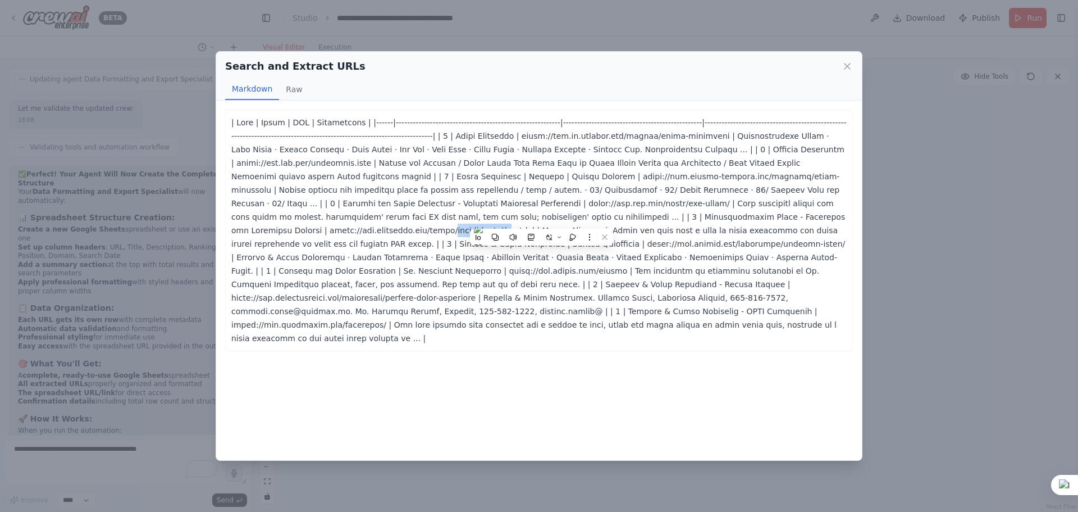
click at [541, 220] on p at bounding box center [539, 230] width 616 height 229
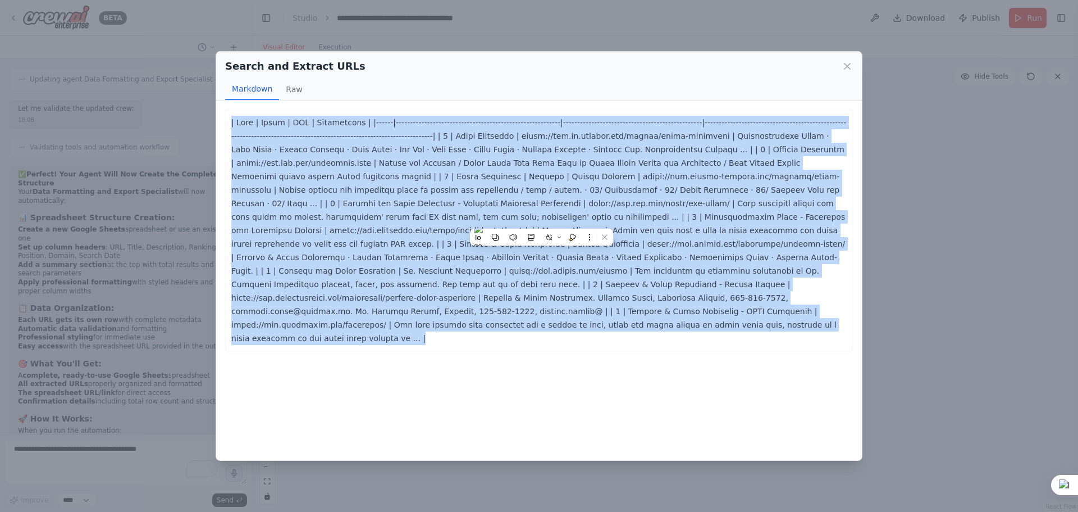
click at [541, 220] on p at bounding box center [539, 230] width 616 height 229
copy p "| Lore | Ipsum | DOL | Sitametcons | |------|----------------------------------…"
click at [295, 85] on button "Raw" at bounding box center [294, 89] width 30 height 21
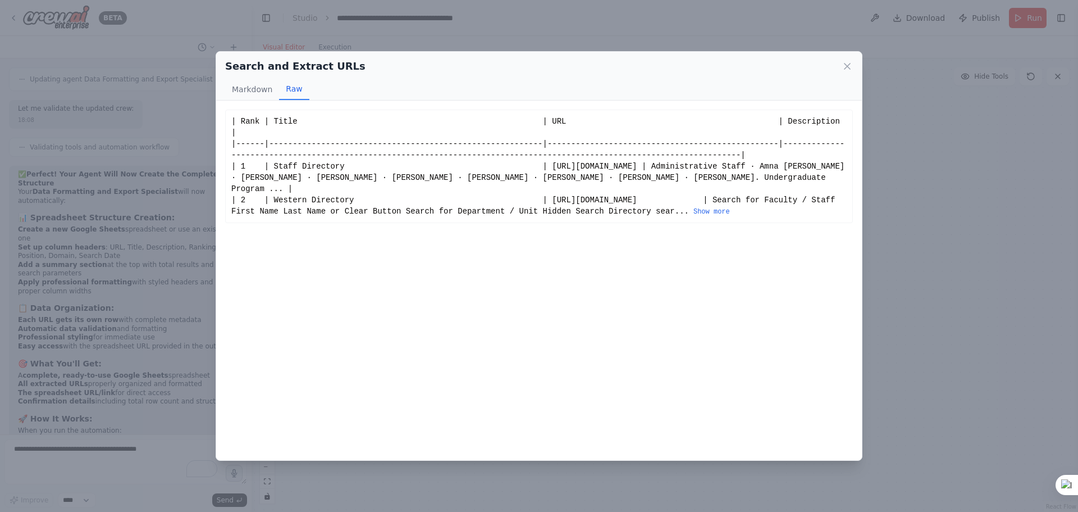
click at [854, 65] on div "Search and Extract URLs Markdown Raw" at bounding box center [539, 76] width 646 height 49
click at [845, 70] on icon at bounding box center [847, 66] width 11 height 11
